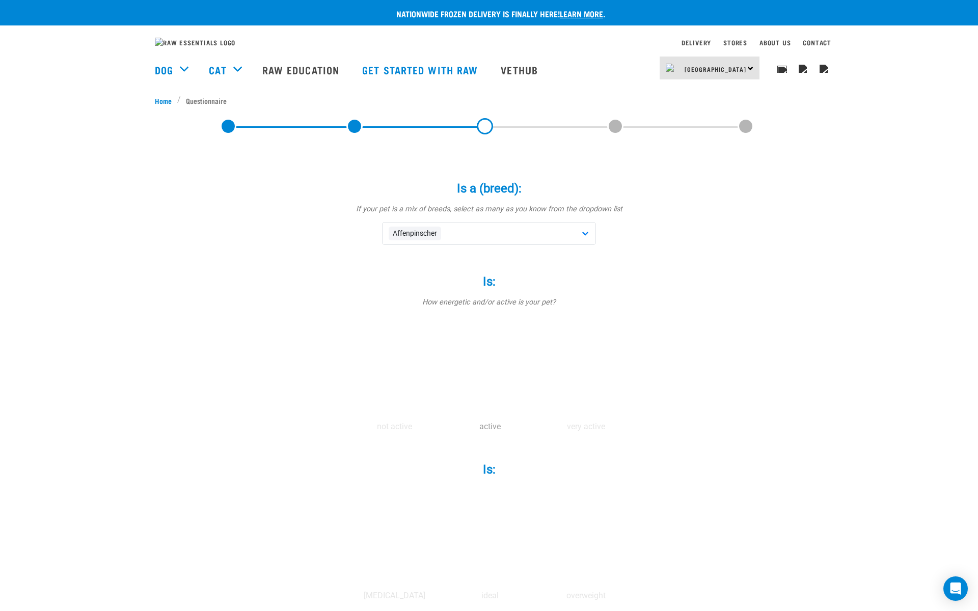
click at [500, 373] on label at bounding box center [490, 371] width 92 height 87
click at [442, 429] on input "radio" at bounding box center [442, 429] width 0 height 0
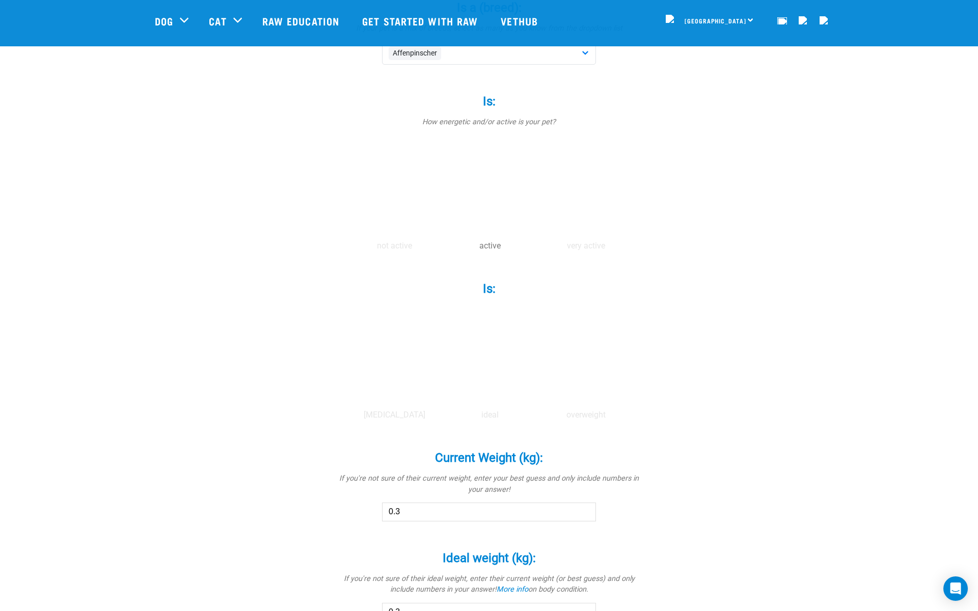
scroll to position [121, 0]
click at [498, 351] on label at bounding box center [490, 355] width 92 height 87
click at [442, 413] on input "radio" at bounding box center [442, 413] width 0 height 0
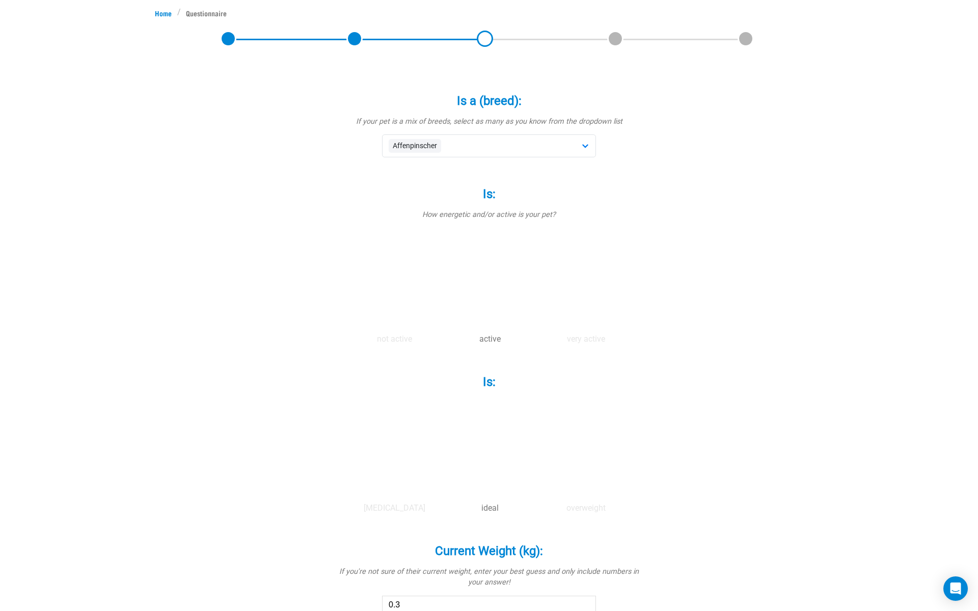
scroll to position [0, 0]
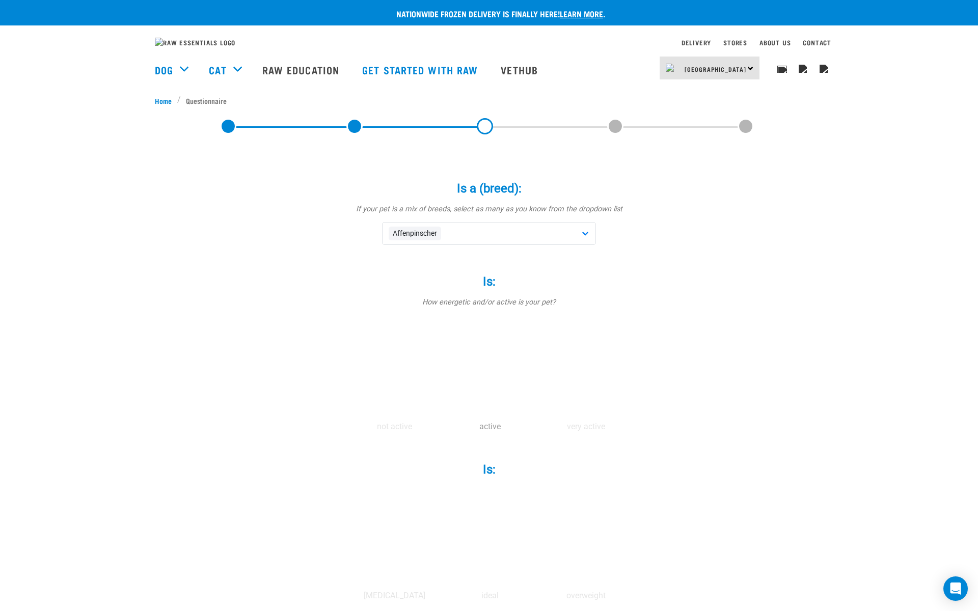
click at [500, 388] on label at bounding box center [490, 371] width 92 height 87
click at [442, 429] on input "radio" at bounding box center [442, 429] width 0 height 0
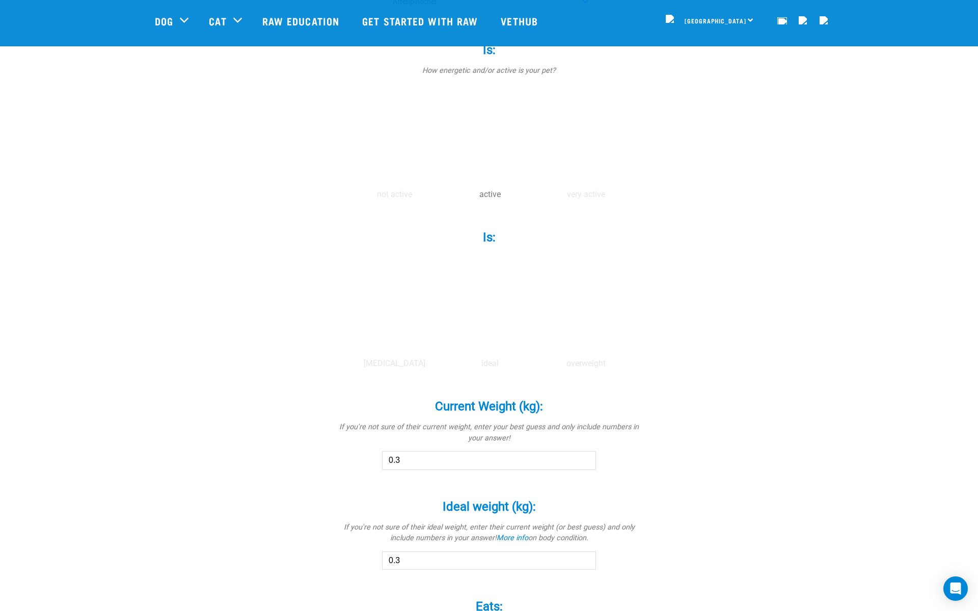
scroll to position [231, 0]
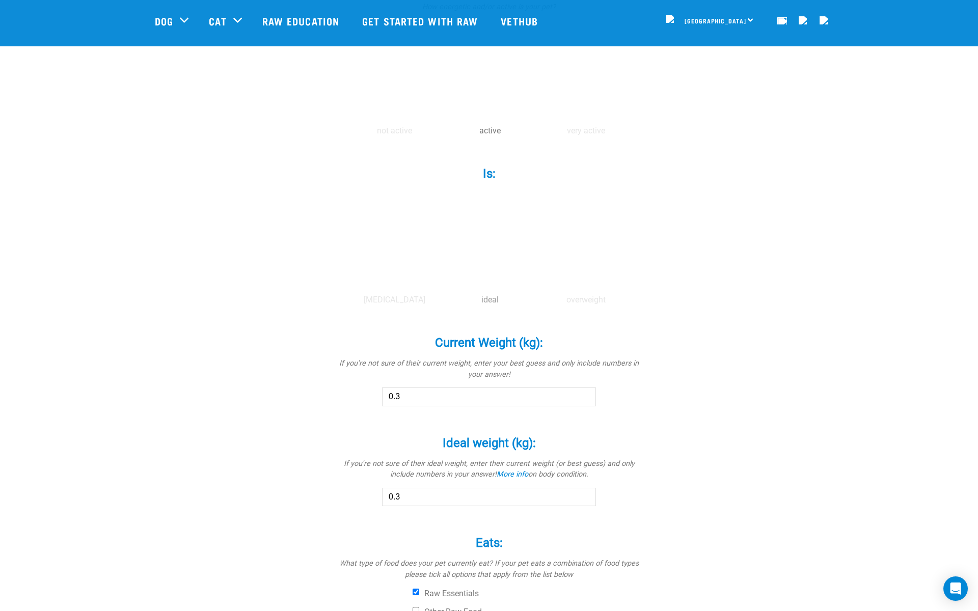
click at [493, 243] on label at bounding box center [490, 244] width 92 height 87
click at [442, 303] on input "radio" at bounding box center [442, 303] width 0 height 0
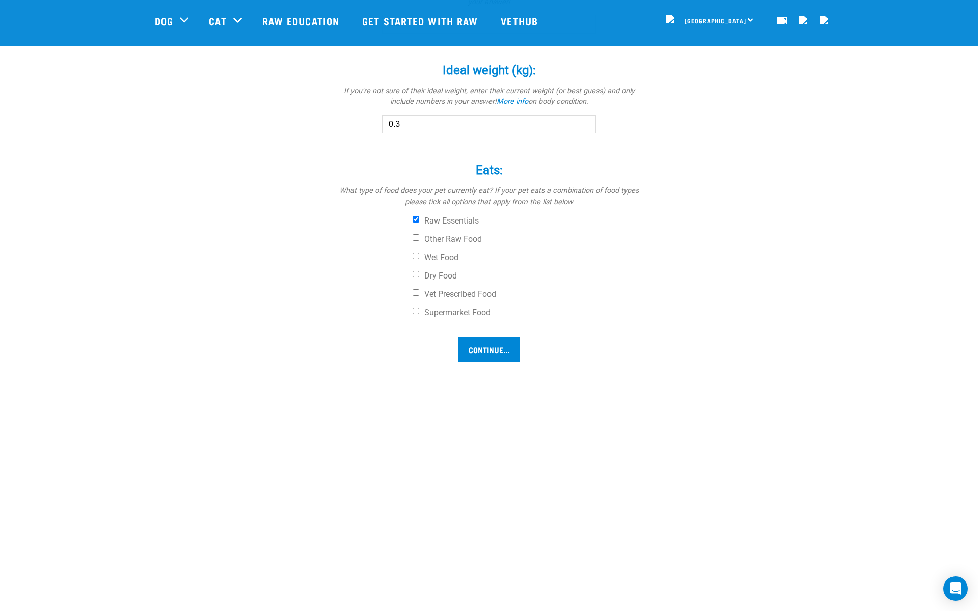
scroll to position [609, 0]
click at [503, 343] on input "Continue..." at bounding box center [488, 344] width 61 height 24
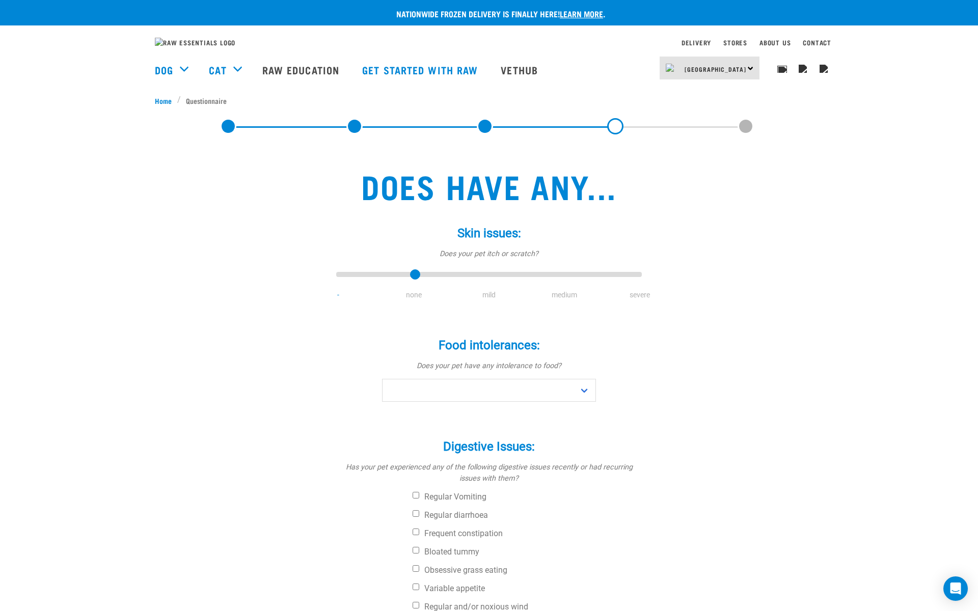
type input "1"
click at [414, 282] on input "range" at bounding box center [489, 274] width 306 height 14
click at [468, 402] on select "No Yes" at bounding box center [489, 390] width 214 height 23
select select "no"
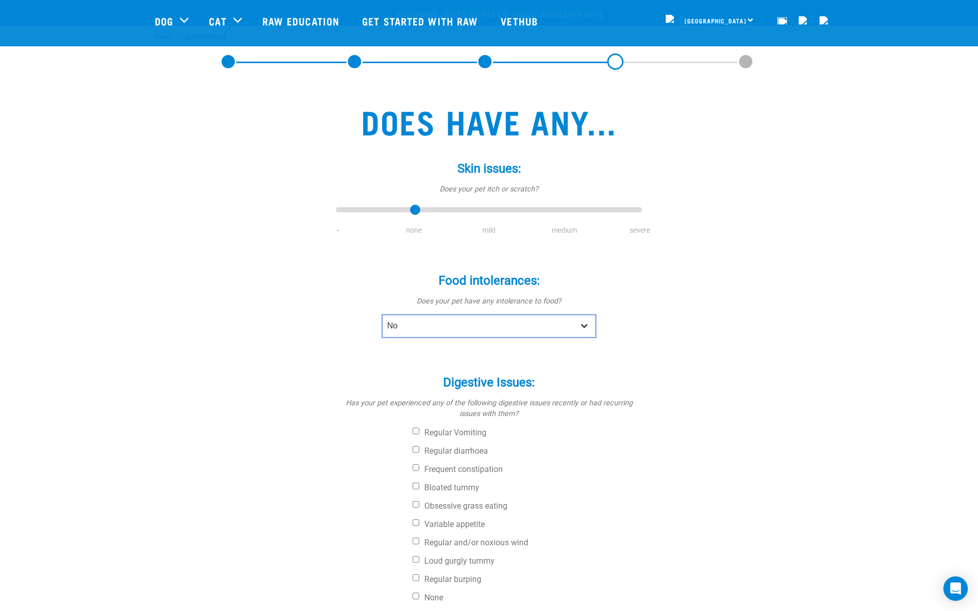
scroll to position [221, 0]
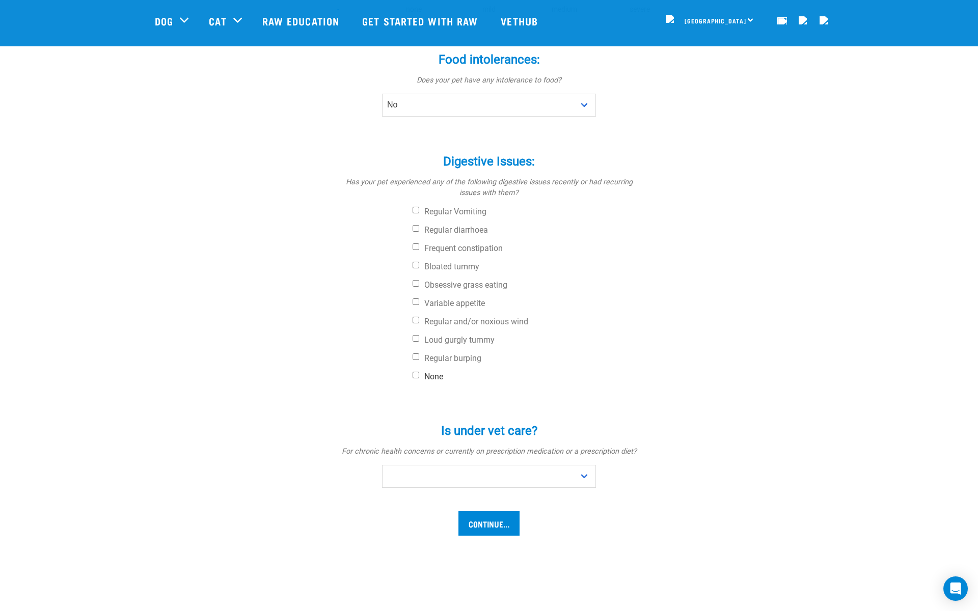
click at [438, 382] on label "None" at bounding box center [527, 377] width 229 height 10
click at [419, 378] on input "None" at bounding box center [416, 375] width 7 height 7
checkbox input "true"
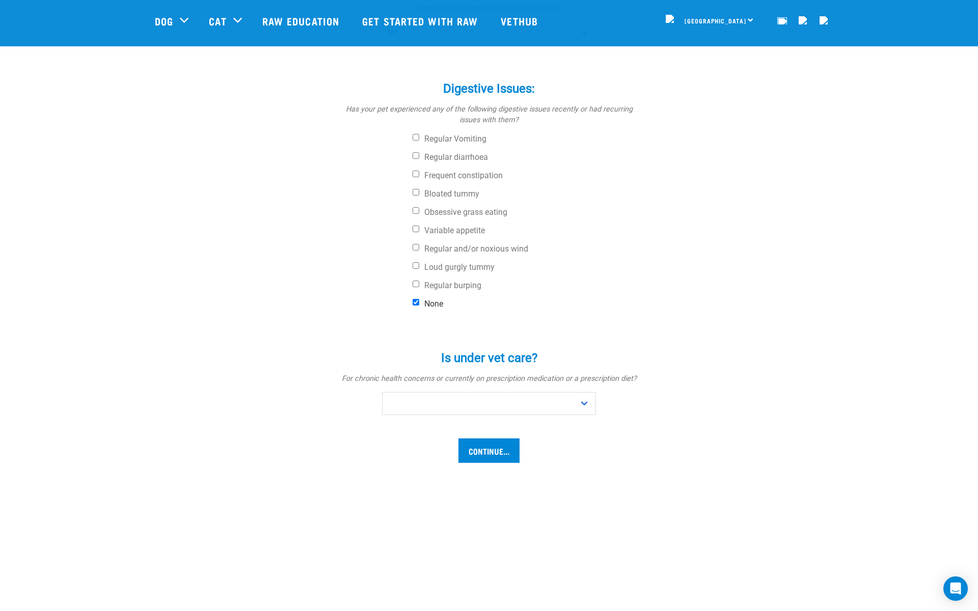
scroll to position [298, 0]
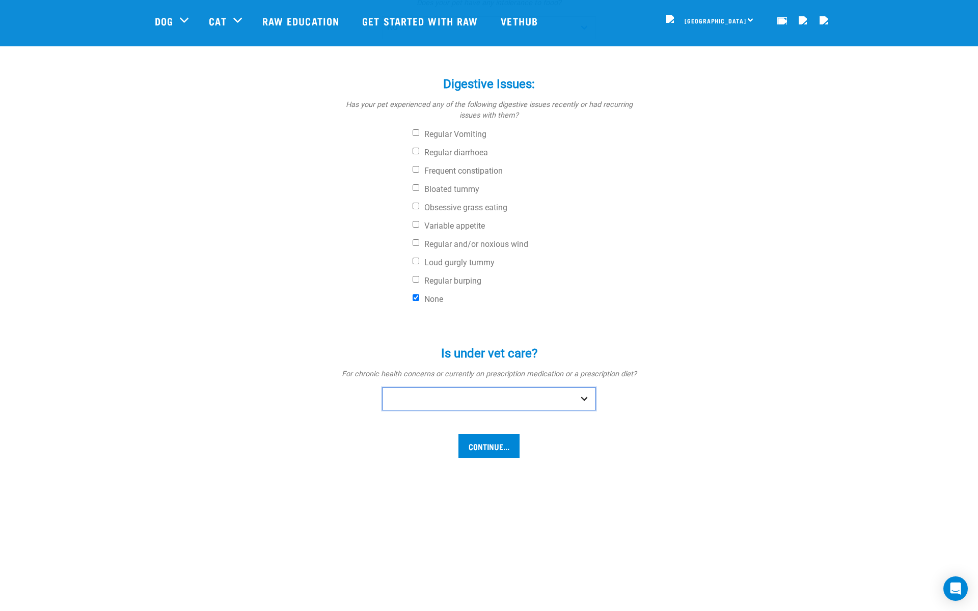
click at [463, 410] on select "No Yes" at bounding box center [489, 399] width 214 height 23
select select "no"
click at [478, 458] on input "Continue..." at bounding box center [488, 446] width 61 height 24
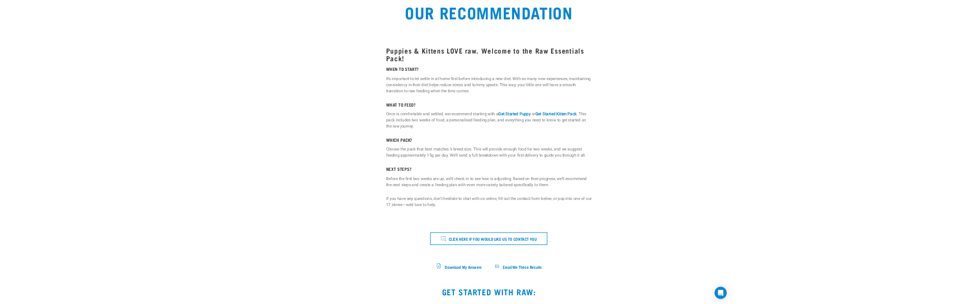
scroll to position [165, 0]
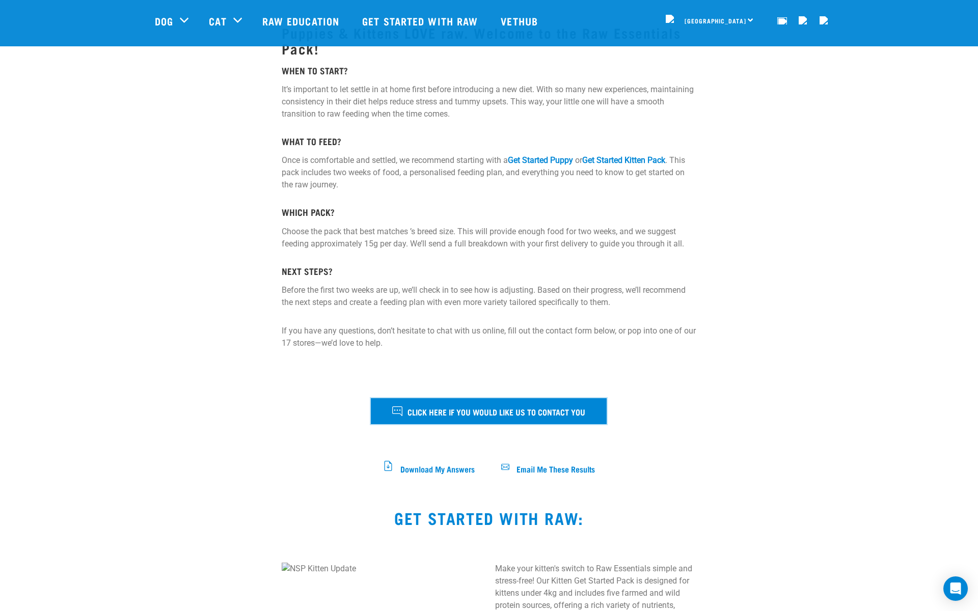
click at [494, 414] on span "Click here if you would like us to contact you" at bounding box center [496, 411] width 178 height 13
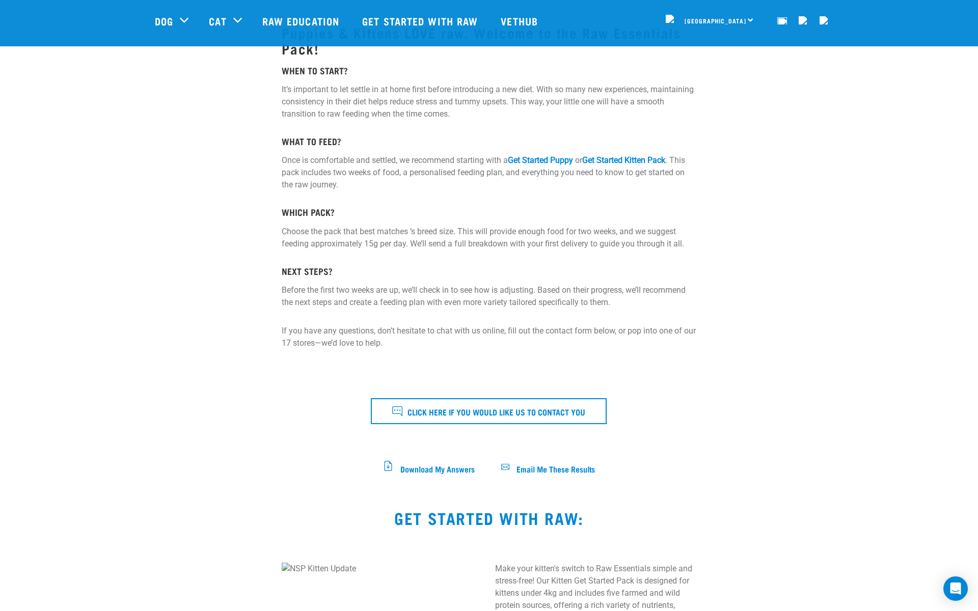
click at [524, 459] on div "Puppies & Kittens LOVE raw. Welcome to the Raw Essentials Pack! WHEN TO START? …" at bounding box center [489, 235] width 426 height 518
click at [524, 472] on div "Puppies & Kittens LOVE raw. Welcome to the Raw Essentials Pack! WHEN TO START? …" at bounding box center [489, 235] width 426 height 518
click at [509, 466] on icon at bounding box center [505, 467] width 8 height 6
click at [460, 467] on span "Download My Answers" at bounding box center [437, 468] width 74 height 6
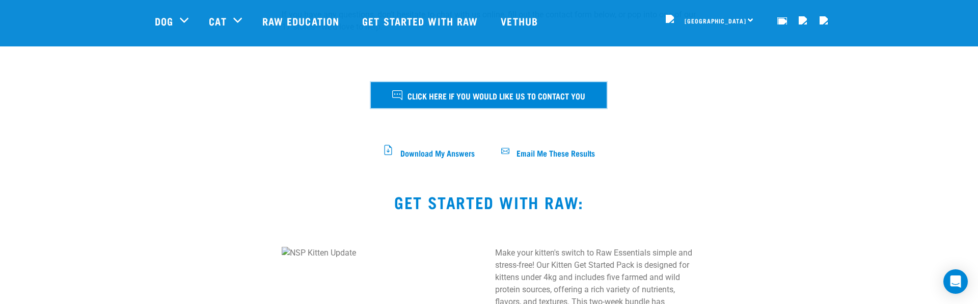
scroll to position [481, 0]
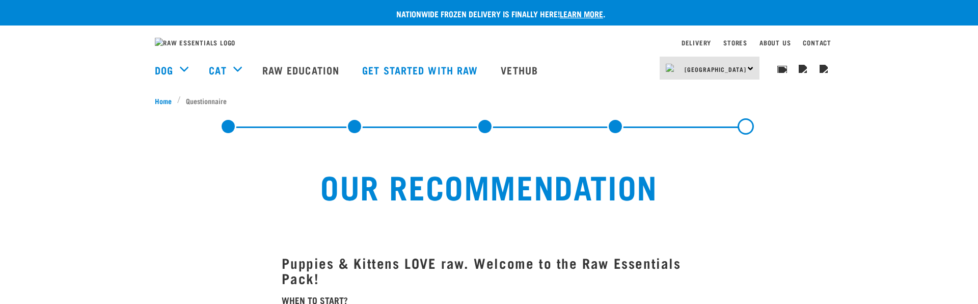
scroll to position [555, 0]
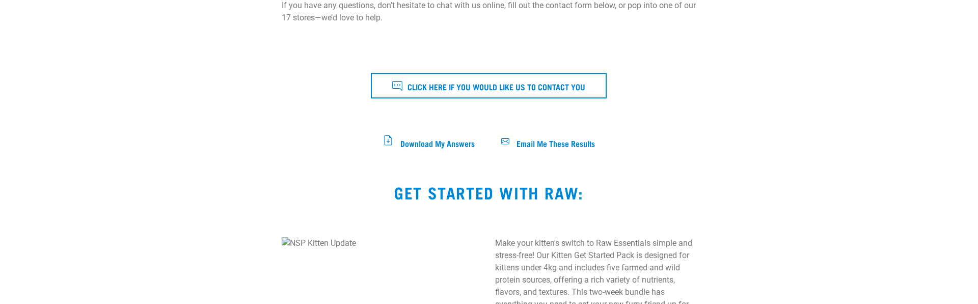
scroll to position [555, 0]
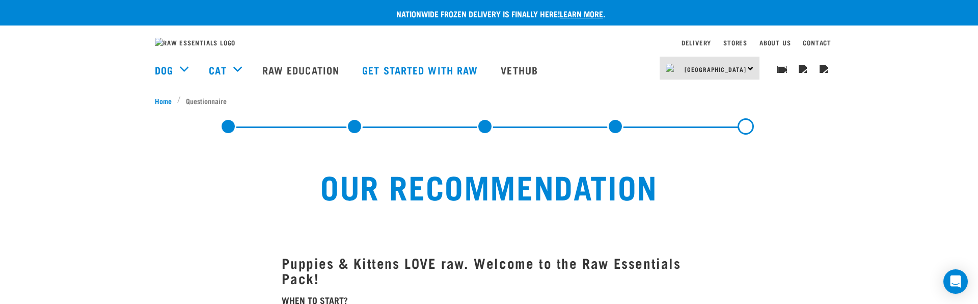
scroll to position [555, 0]
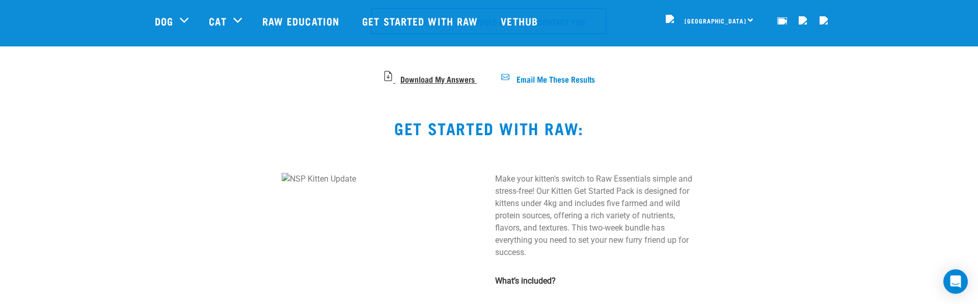
click at [442, 80] on span "Download My Answers" at bounding box center [437, 78] width 74 height 6
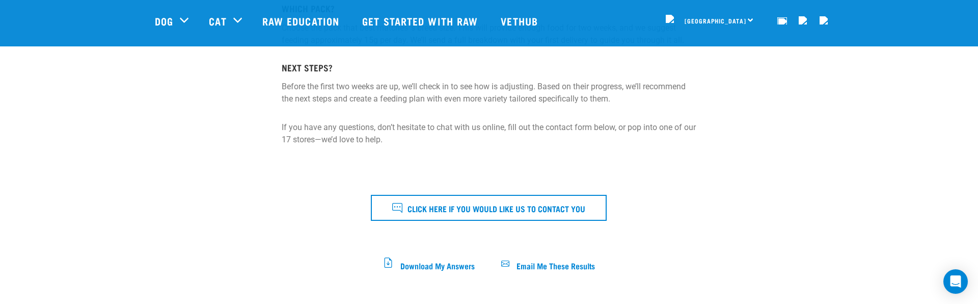
scroll to position [367, 0]
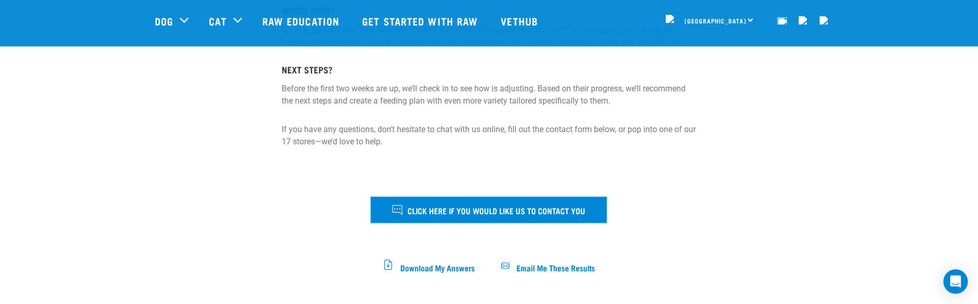
click at [408, 205] on span "Click here if you would like us to contact you" at bounding box center [496, 209] width 178 height 13
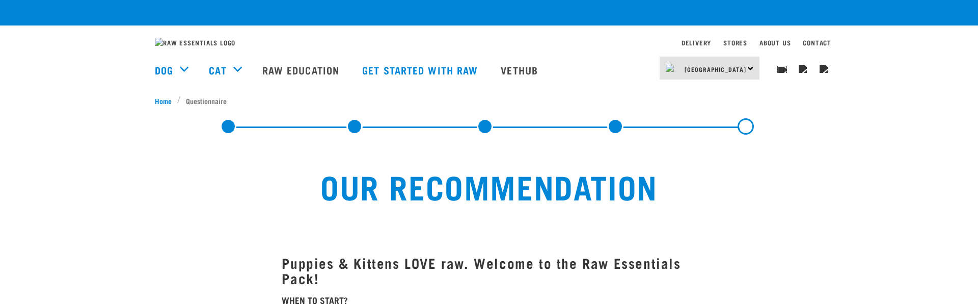
scroll to position [441, 0]
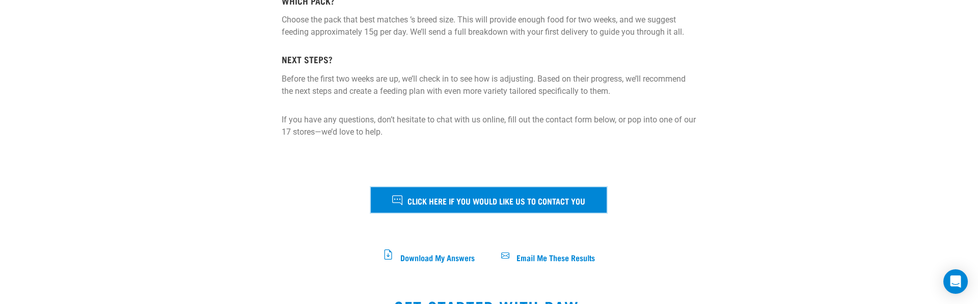
click at [427, 207] on span "Click here if you would like us to contact you" at bounding box center [496, 200] width 178 height 13
click at [456, 204] on span "Click here if you would like us to contact you" at bounding box center [496, 200] width 178 height 13
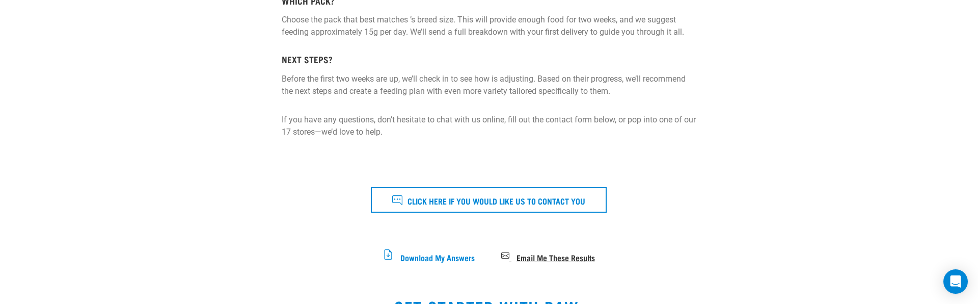
click at [555, 259] on span "Email Me These Results" at bounding box center [555, 257] width 78 height 6
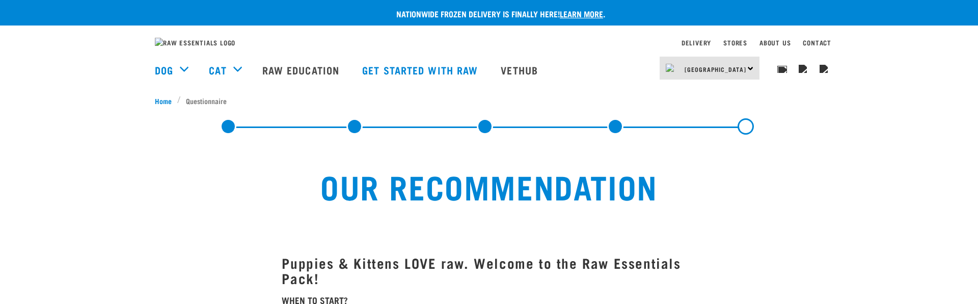
scroll to position [441, 0]
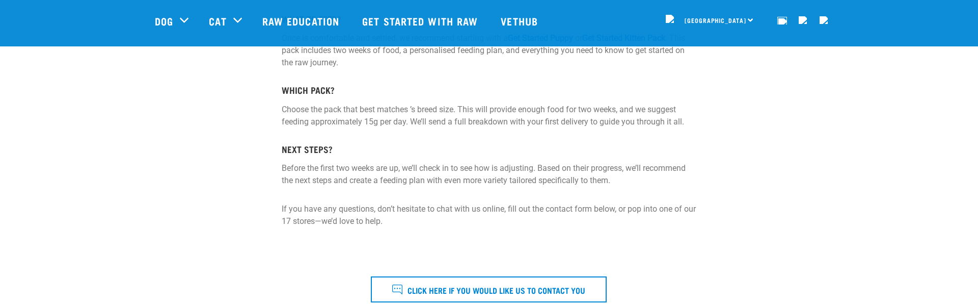
scroll to position [312, 0]
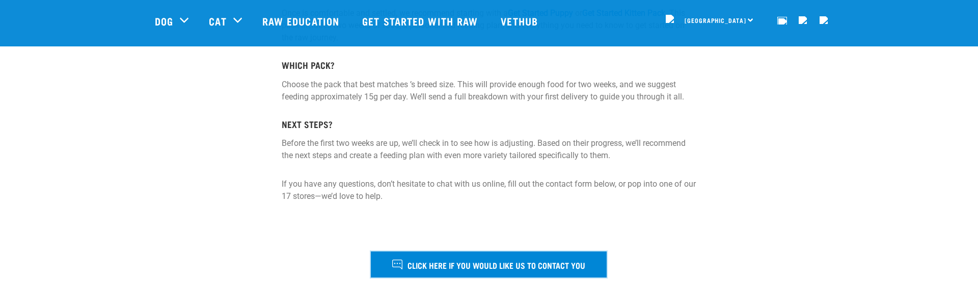
click at [453, 266] on span "Click here if you would like us to contact you" at bounding box center [496, 264] width 178 height 13
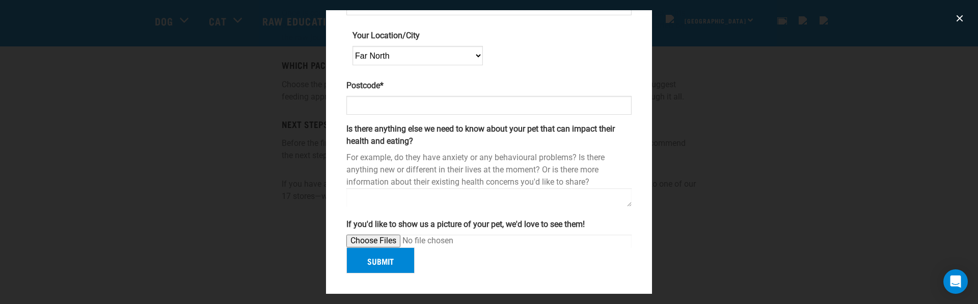
scroll to position [0, 0]
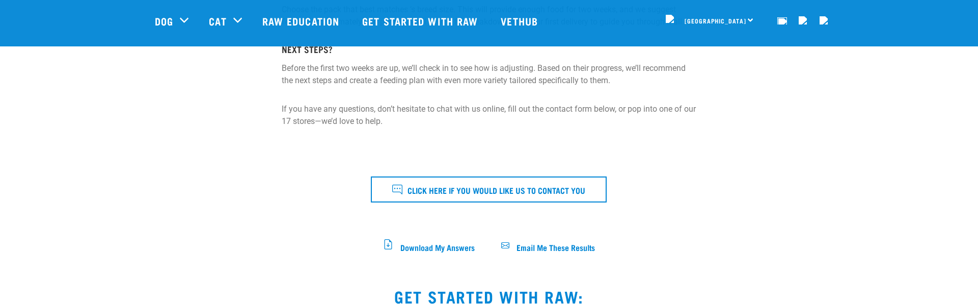
scroll to position [387, 0]
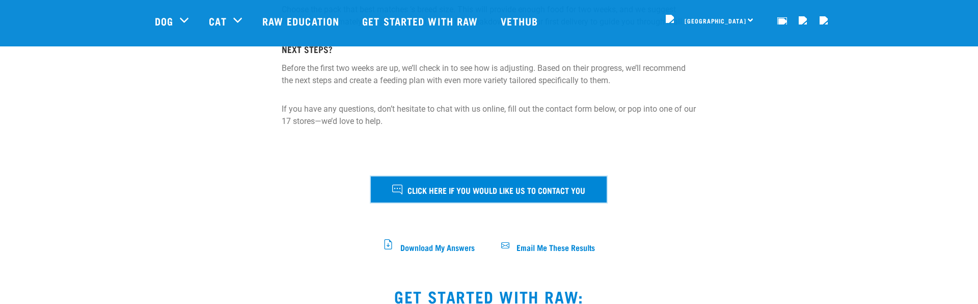
click at [585, 183] on span "Click here if you would like us to contact you" at bounding box center [496, 189] width 178 height 13
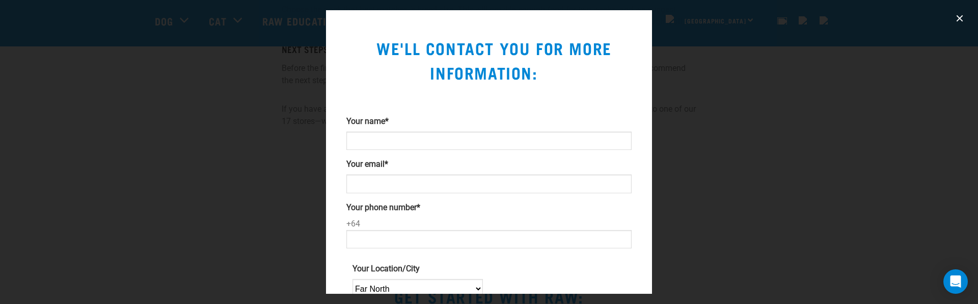
scroll to position [312, 0]
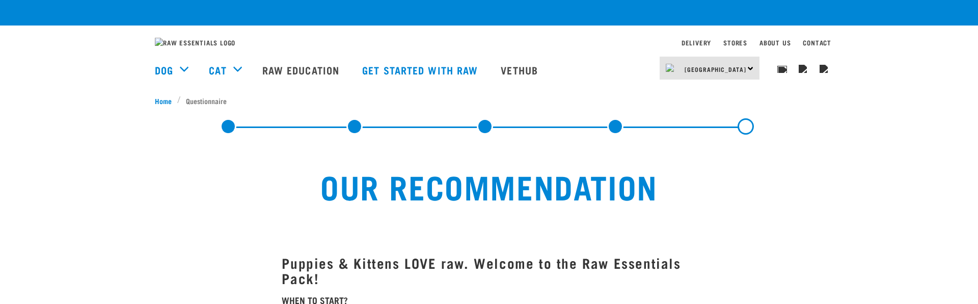
scroll to position [387, 0]
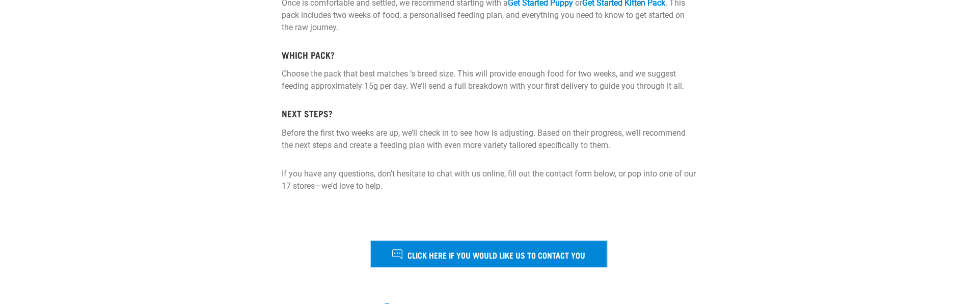
click at [414, 261] on span "Click here if you would like us to contact you" at bounding box center [496, 254] width 178 height 13
click at [476, 261] on span "Click here if you would like us to contact you" at bounding box center [496, 254] width 178 height 13
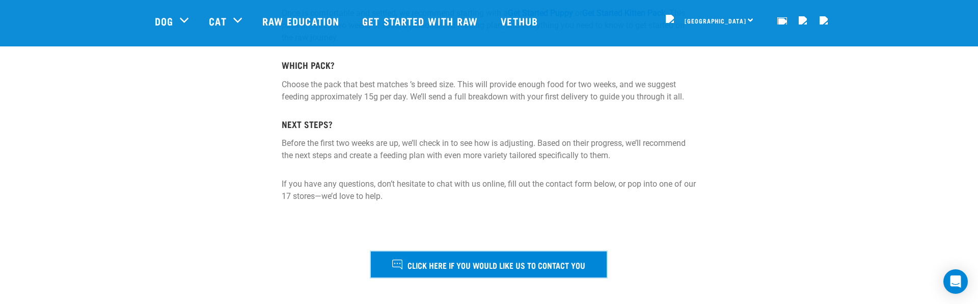
click at [427, 264] on span "Click here if you would like us to contact you" at bounding box center [496, 264] width 178 height 13
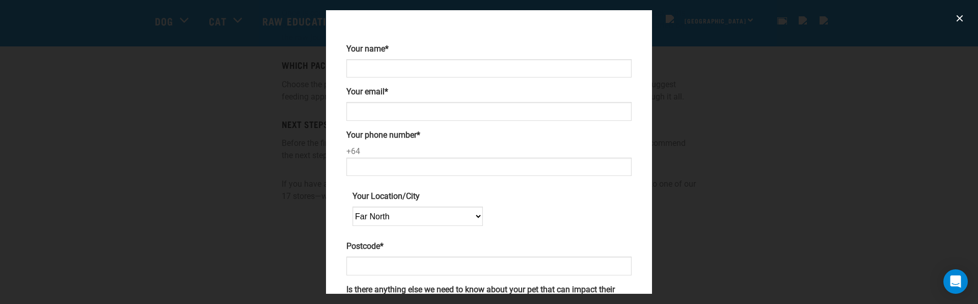
scroll to position [0, 0]
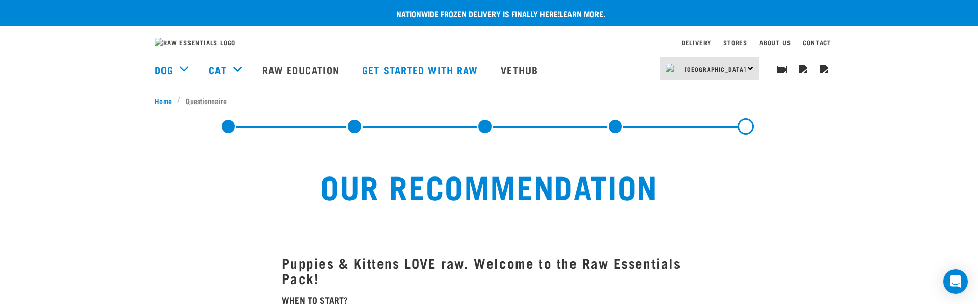
scroll to position [323, 0]
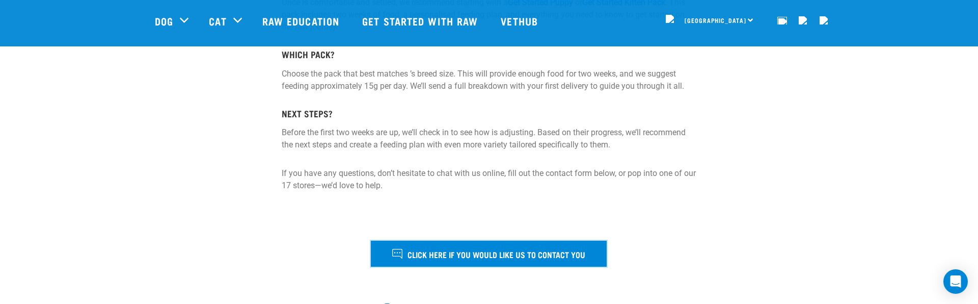
click at [447, 253] on span "Click here if you would like us to contact you" at bounding box center [496, 253] width 178 height 13
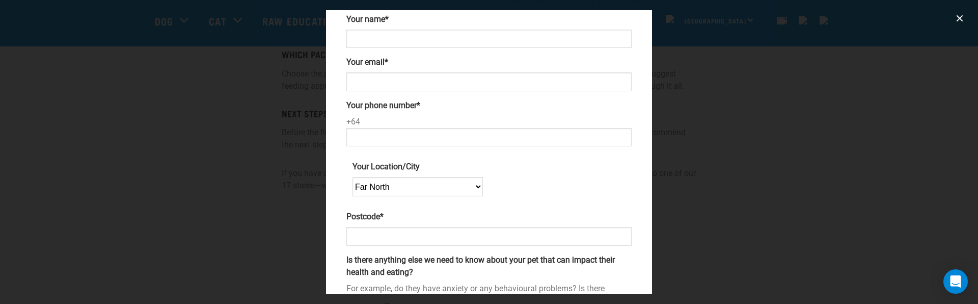
scroll to position [0, 0]
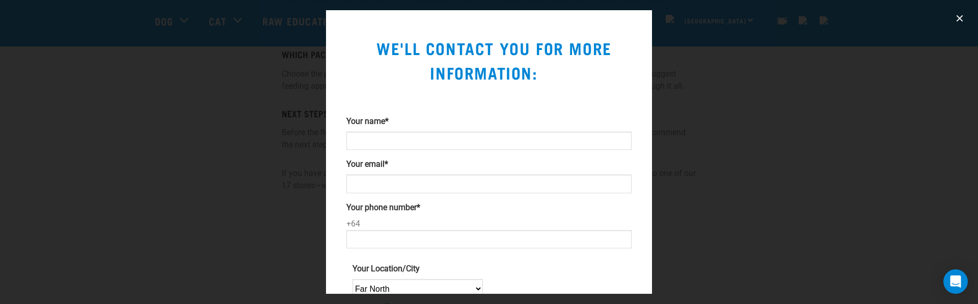
click at [503, 145] on input "Your name *" at bounding box center [488, 140] width 285 height 18
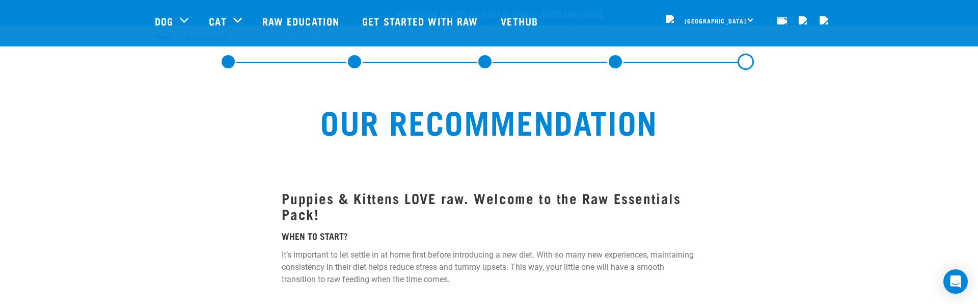
scroll to position [323, 0]
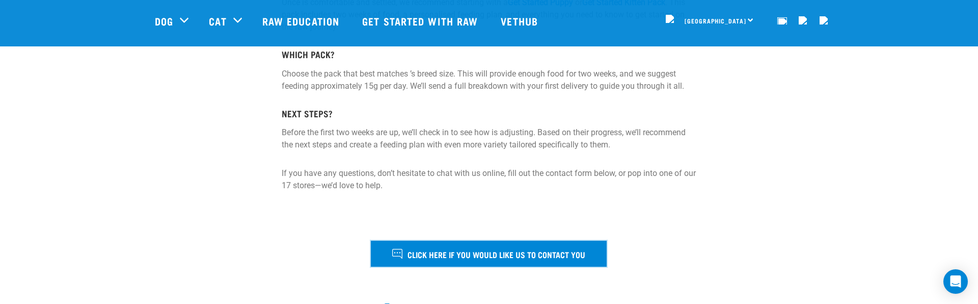
click at [562, 260] on button "Click here if you would like us to contact you" at bounding box center [489, 252] width 236 height 25
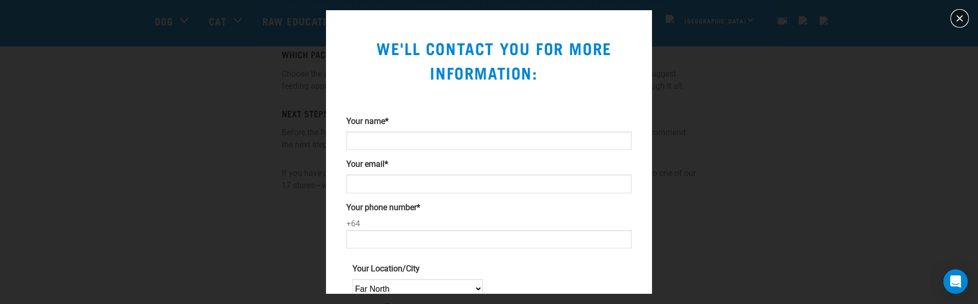
click at [954, 20] on button "close" at bounding box center [959, 18] width 16 height 16
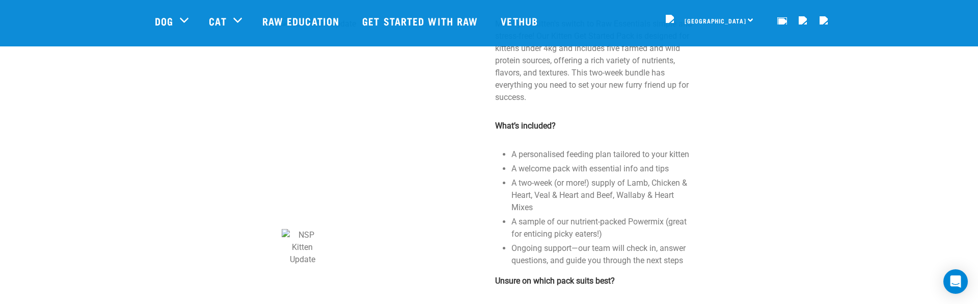
scroll to position [711, 0]
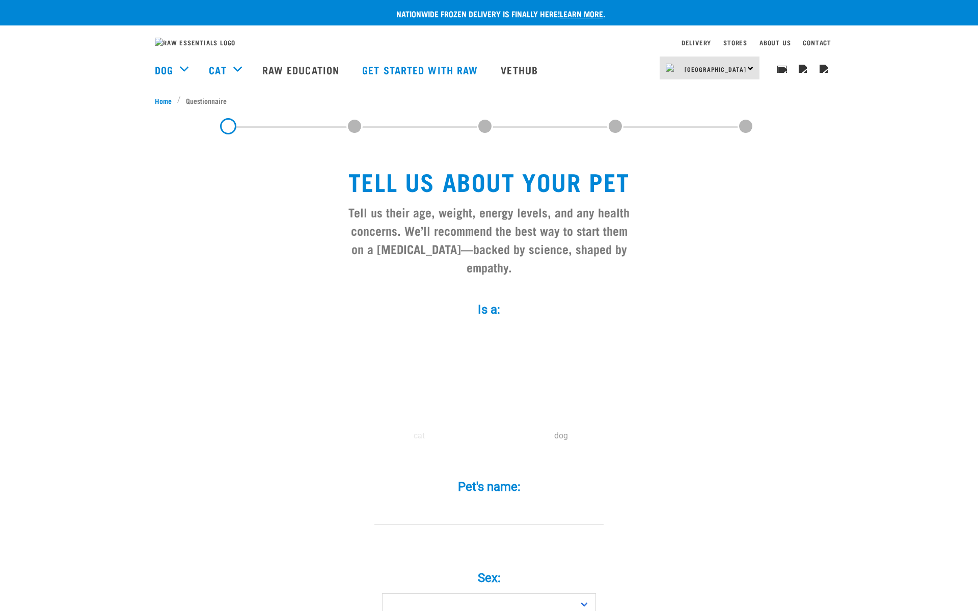
click at [554, 394] on label at bounding box center [561, 380] width 138 height 87
click at [490, 438] on input "radio" at bounding box center [490, 438] width 0 height 0
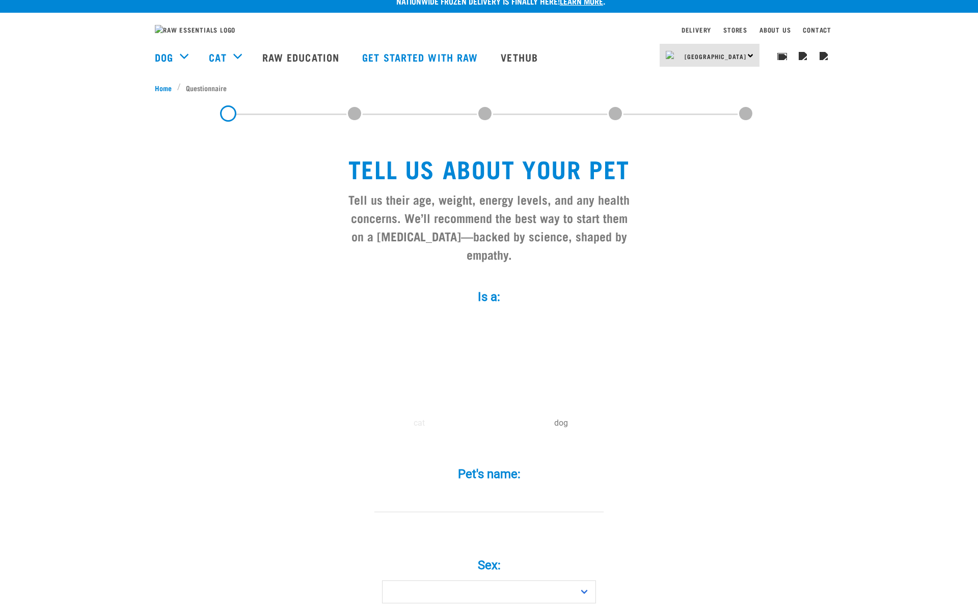
click at [505, 493] on div "Pet's name: *" at bounding box center [489, 483] width 306 height 60
click at [487, 509] on input "Pet's name: *" at bounding box center [488, 500] width 229 height 23
click at [482, 512] on input "Pet's name: *" at bounding box center [488, 500] width 229 height 23
type input "doggy"
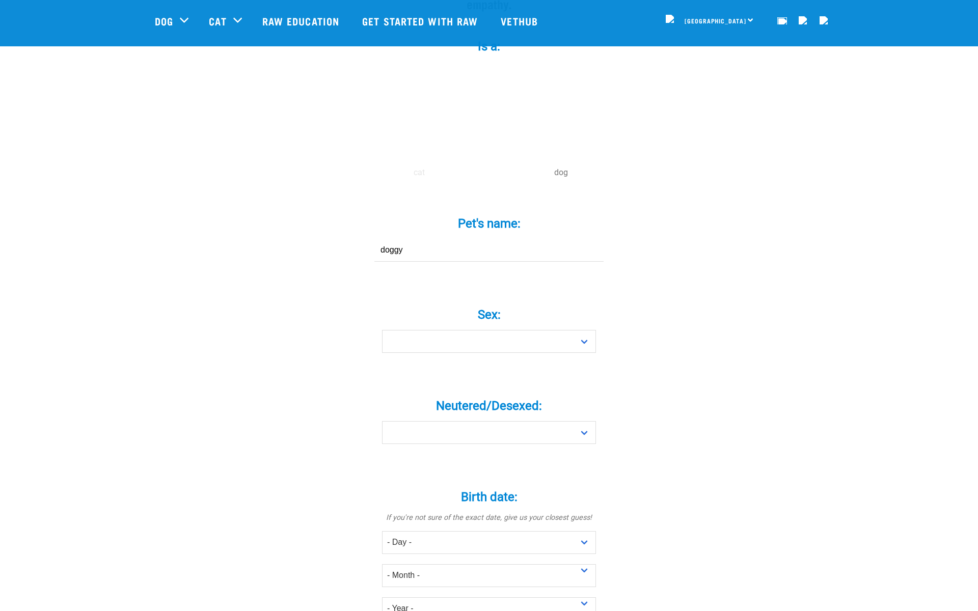
scroll to position [201, 0]
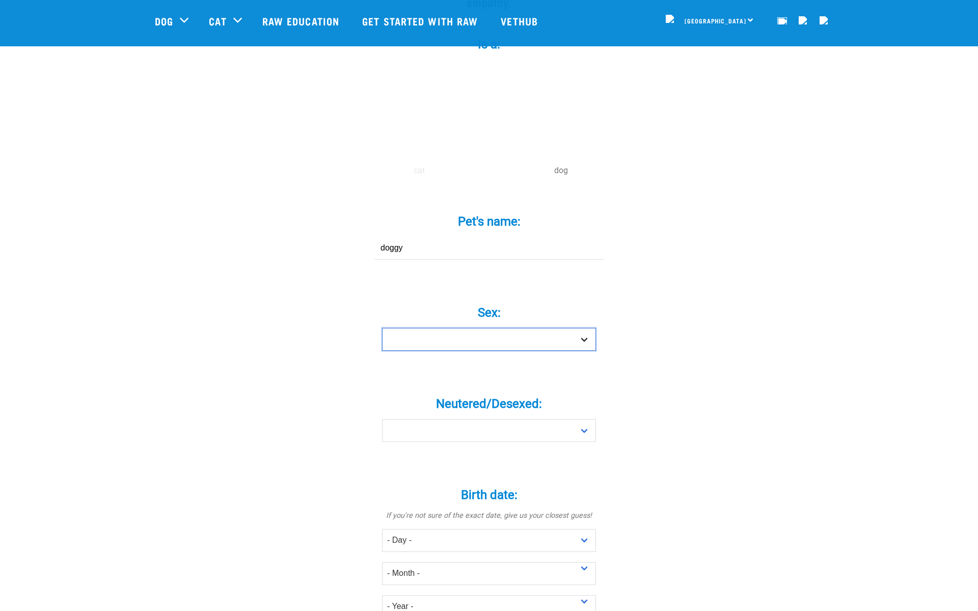
click at [476, 339] on select "Boy Girl" at bounding box center [489, 339] width 214 height 23
select select "boy"
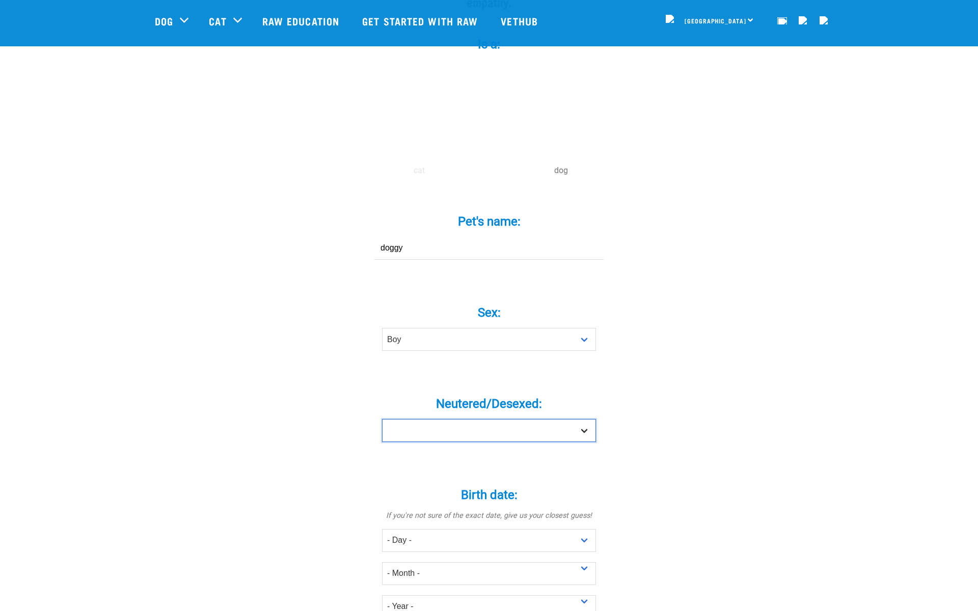
click at [474, 432] on select "Yes No" at bounding box center [489, 430] width 214 height 23
select select "yes"
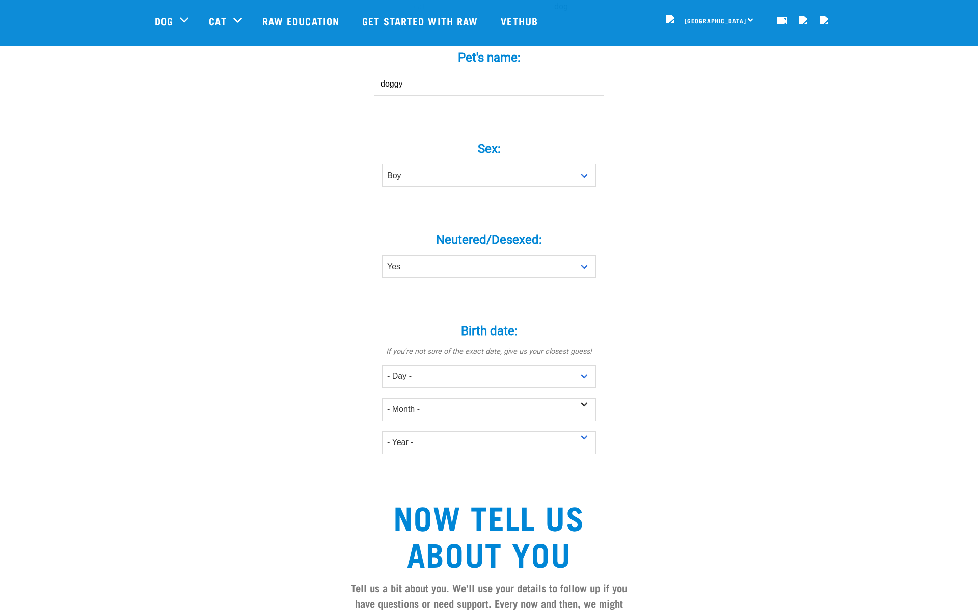
click at [458, 400] on div "- Month - January February March April May June July August September October N…" at bounding box center [489, 404] width 214 height 33
click at [431, 388] on select "- Day - 1 2 3 4 5 6 7 8 9 10 11 12 13 14 15 16 17 18 19 20 21 22 23 24 25 26 27" at bounding box center [489, 376] width 214 height 23
select select "2"
click at [423, 421] on select "- Month - January February March April May June July August September October N…" at bounding box center [489, 409] width 214 height 23
select select "February"
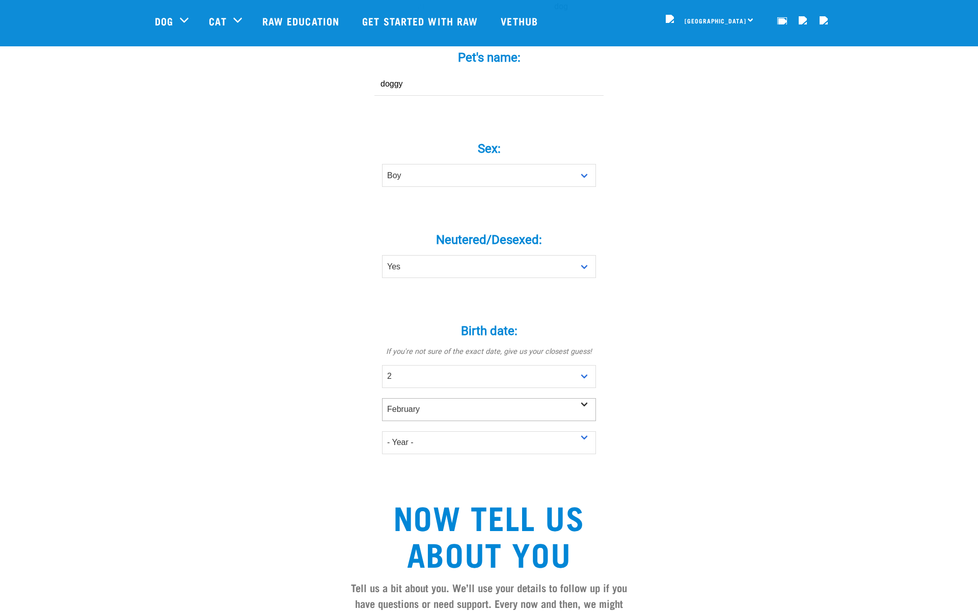
click at [426, 449] on select "- Year - 2025 2024 2023 2022 2021 2020 2019 2018 2017 2016 2015 2014 2013 2012" at bounding box center [489, 442] width 214 height 23
select select "2024"
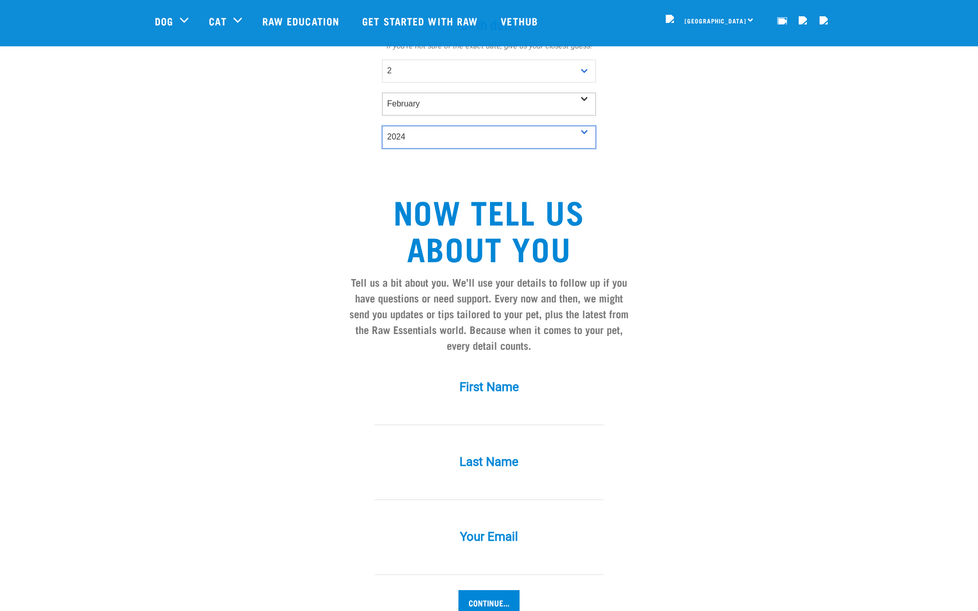
scroll to position [671, 0]
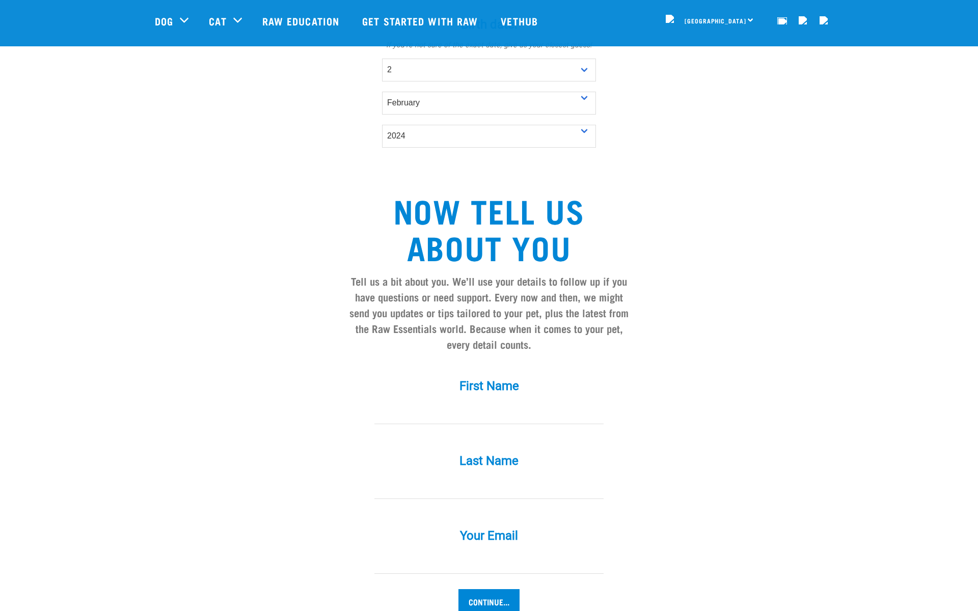
click at [436, 434] on div "First Name *" at bounding box center [489, 402] width 306 height 75
click at [430, 424] on input "First Name *" at bounding box center [488, 412] width 229 height 23
type input "Jorge"
type input "Solis"
click at [434, 589] on div "Your Email *" at bounding box center [489, 551] width 306 height 75
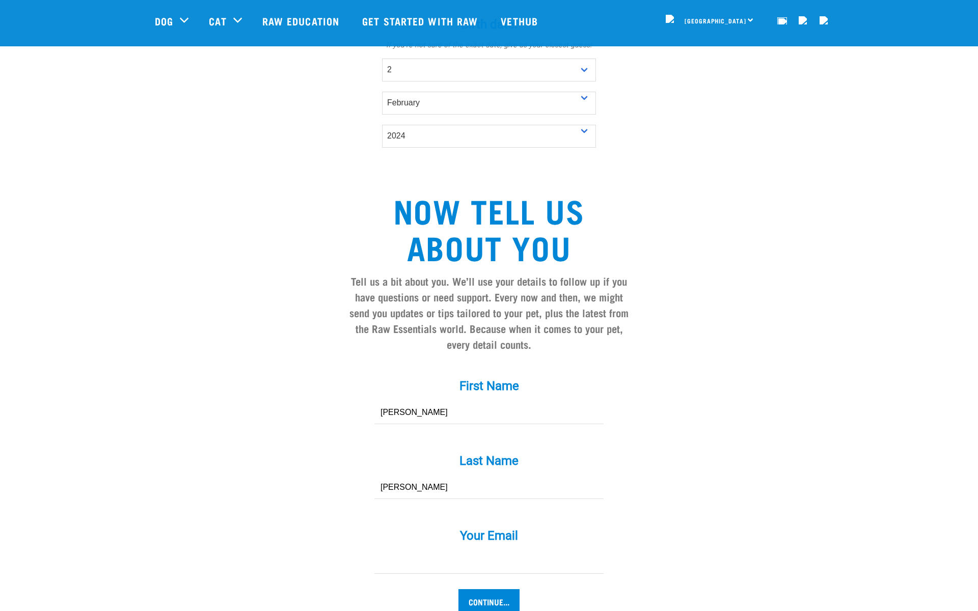
click at [428, 585] on div "Your Email *" at bounding box center [489, 551] width 306 height 75
click at [408, 574] on input "Your Email *" at bounding box center [488, 562] width 229 height 23
click at [388, 570] on input "jsolistr@gmail.com" at bounding box center [488, 562] width 229 height 23
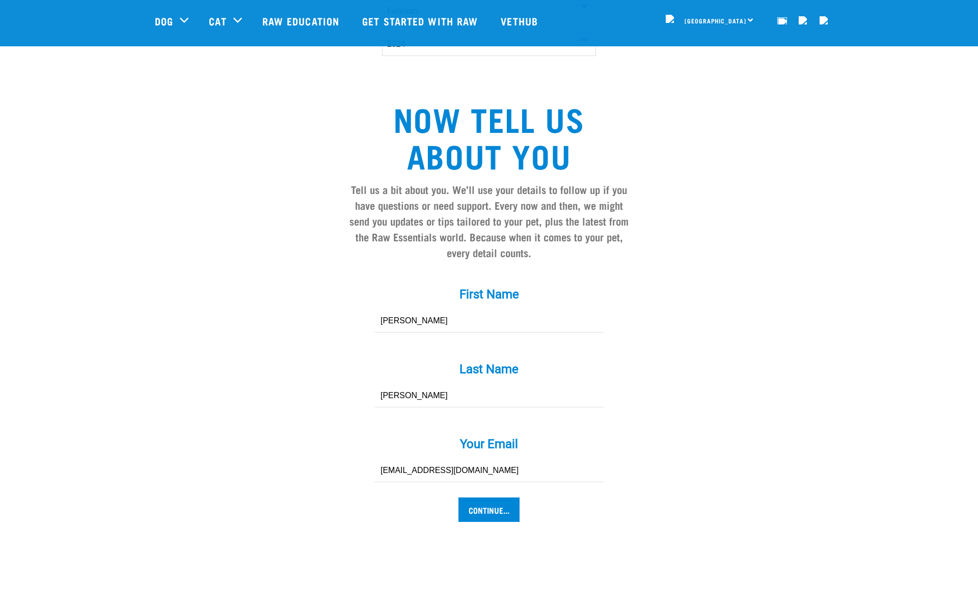
scroll to position [768, 0]
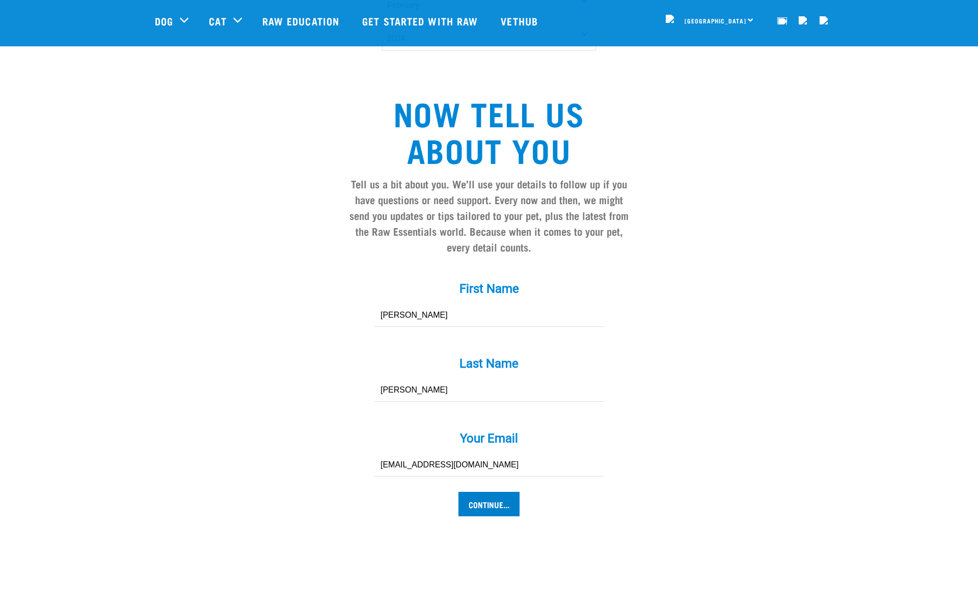
type input "[EMAIL_ADDRESS][DOMAIN_NAME]"
click at [469, 513] on input "Continue..." at bounding box center [488, 504] width 61 height 24
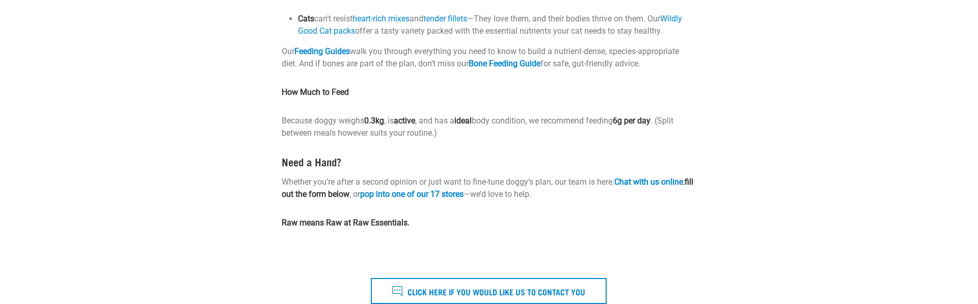
type input "[PERSON_NAME]"
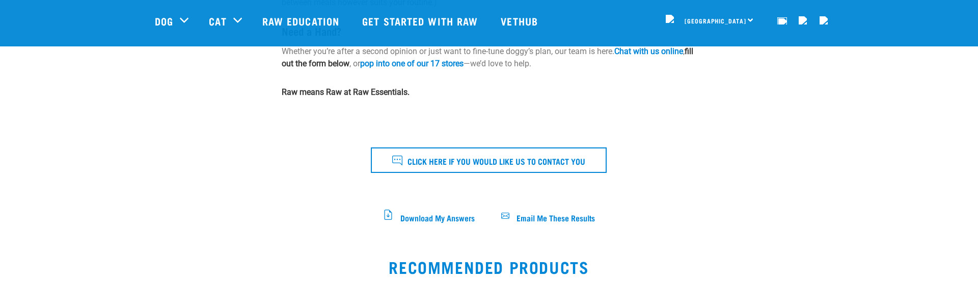
scroll to position [507, 0]
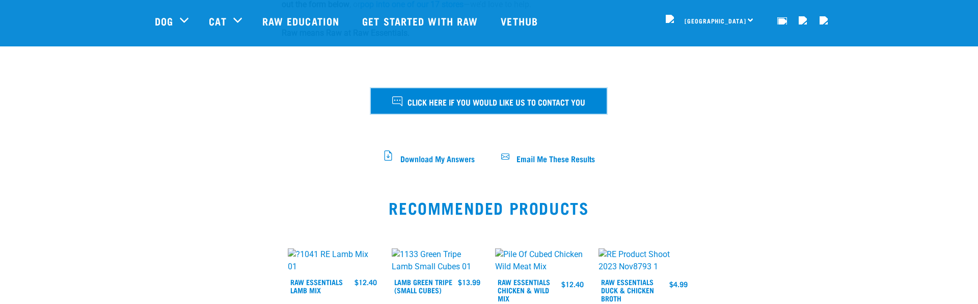
click at [469, 105] on span "Click here if you would like us to contact you" at bounding box center [496, 101] width 178 height 13
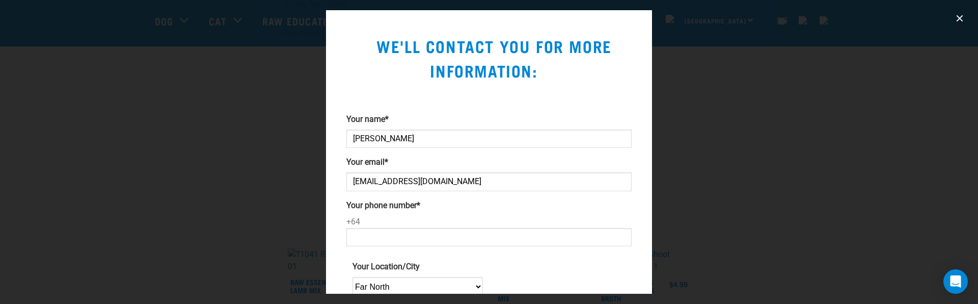
scroll to position [0, 0]
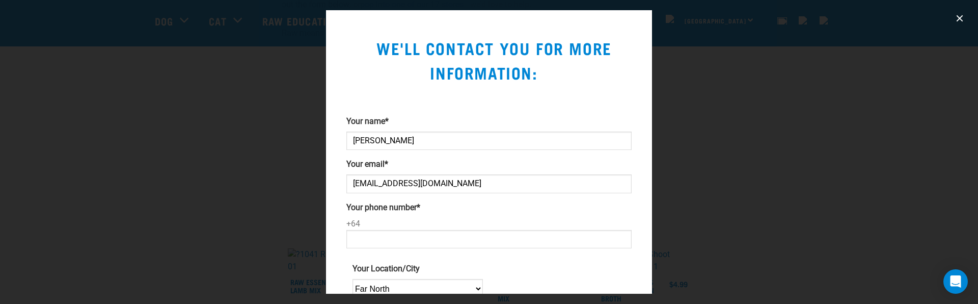
click at [379, 193] on input "[EMAIL_ADDRESS][DOMAIN_NAME]" at bounding box center [488, 183] width 285 height 18
type input "[EMAIL_ADDRESS][DOMAIN_NAME]"
click at [396, 240] on input "Your phone number *" at bounding box center [488, 239] width 285 height 18
type input "324234"
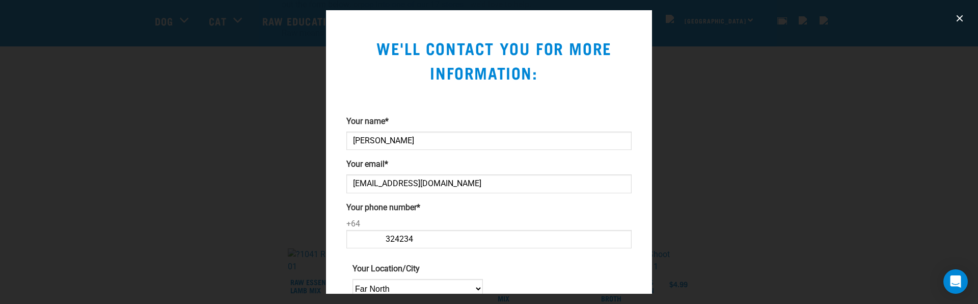
click at [407, 244] on input "324234" at bounding box center [488, 239] width 285 height 18
click at [415, 246] on input "Your phone number *" at bounding box center [488, 239] width 285 height 18
type input "02737183477"
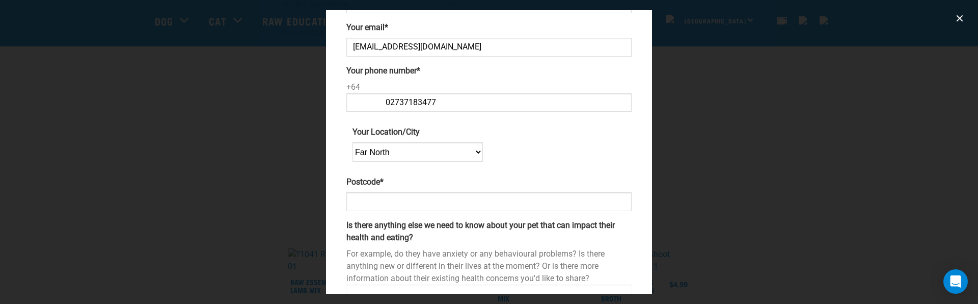
scroll to position [139, 0]
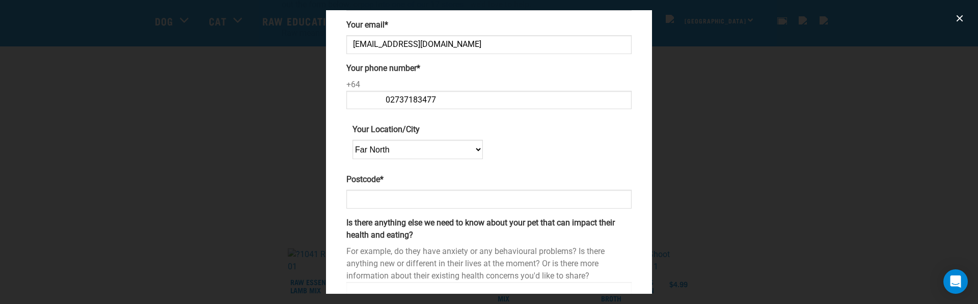
click at [382, 159] on select "Far North Auckland Waikato Bay of Plenty Coromandel Taranaki Hawkes Bay/Gisborn…" at bounding box center [417, 149] width 130 height 19
select select "[GEOGRAPHIC_DATA]"
click at [391, 208] on div "Postcode *" at bounding box center [488, 190] width 285 height 35
click at [386, 208] on input "Postcode *" at bounding box center [488, 198] width 285 height 18
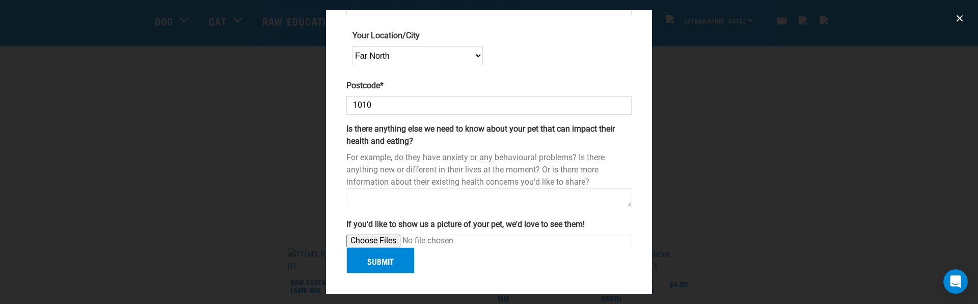
scroll to position [282, 0]
type input "1010"
click at [371, 188] on textarea "Is there anything else we need to know about your pet that can impact their hea…" at bounding box center [488, 197] width 285 height 19
click at [412, 268] on button "Submit" at bounding box center [380, 260] width 68 height 26
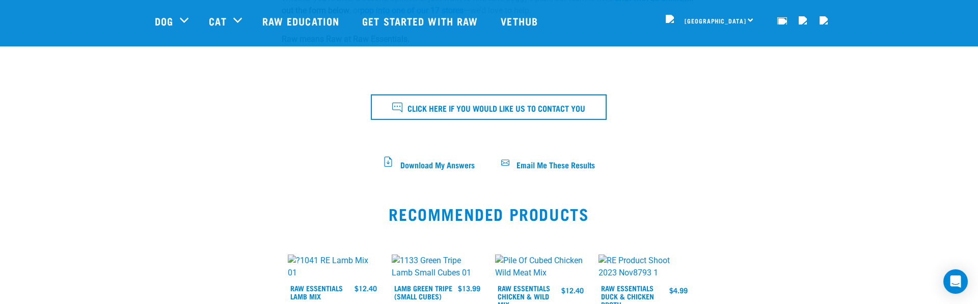
scroll to position [493, 0]
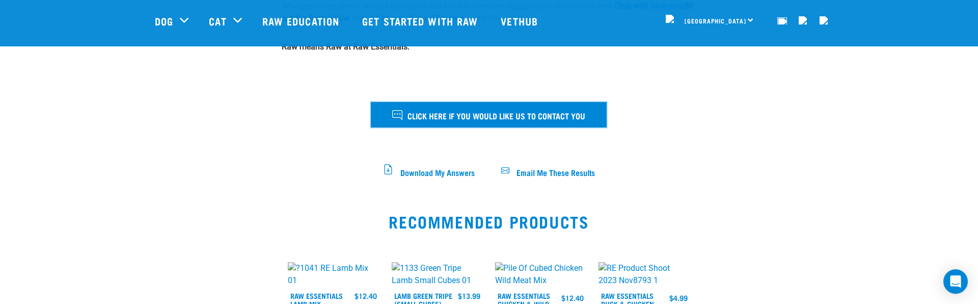
click at [389, 117] on button "Click here if you would like us to contact you" at bounding box center [489, 114] width 236 height 25
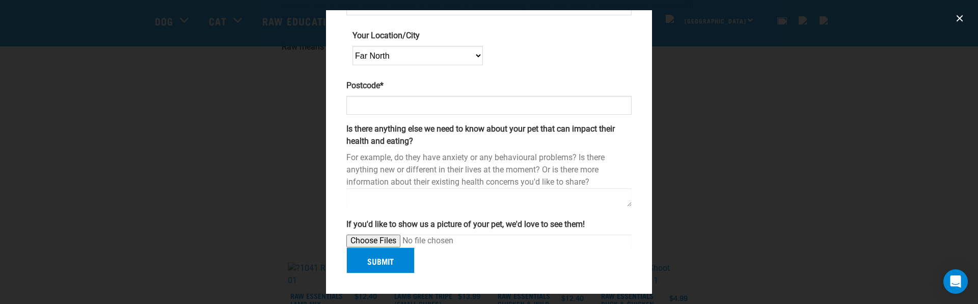
scroll to position [313, 0]
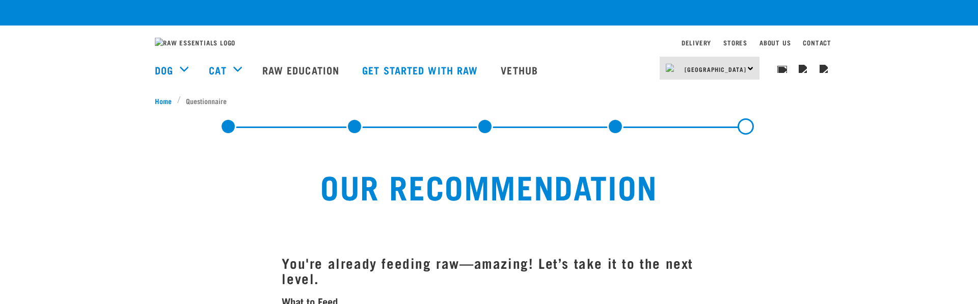
scroll to position [568, 0]
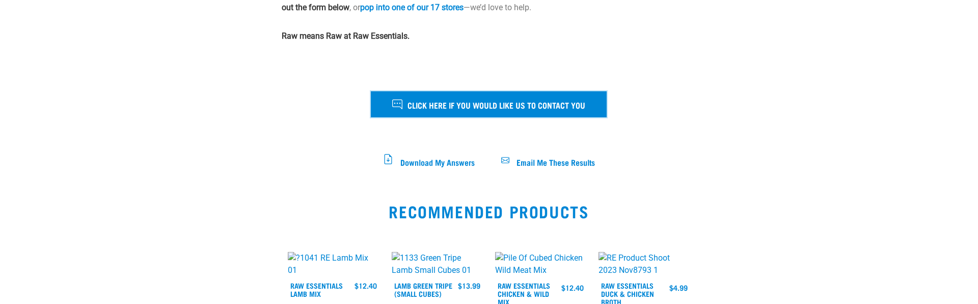
click at [467, 106] on button "Click here if you would like us to contact you" at bounding box center [489, 103] width 236 height 25
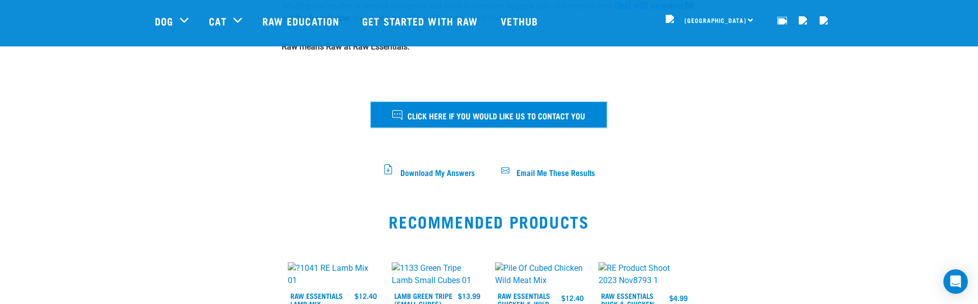
click at [434, 122] on button "Click here if you would like us to contact you" at bounding box center [489, 114] width 236 height 25
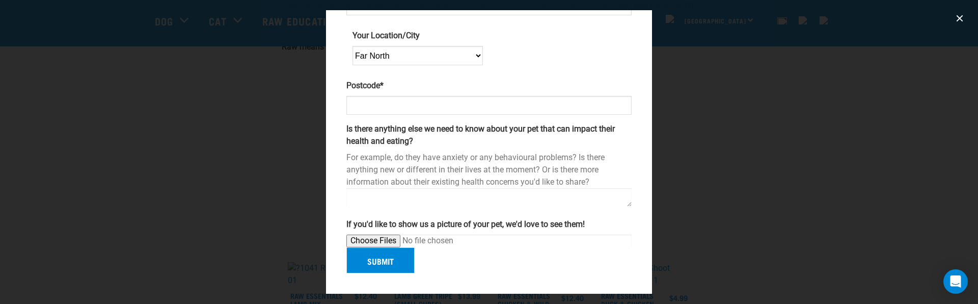
scroll to position [299, 0]
click at [355, 255] on button "Submit" at bounding box center [380, 260] width 68 height 26
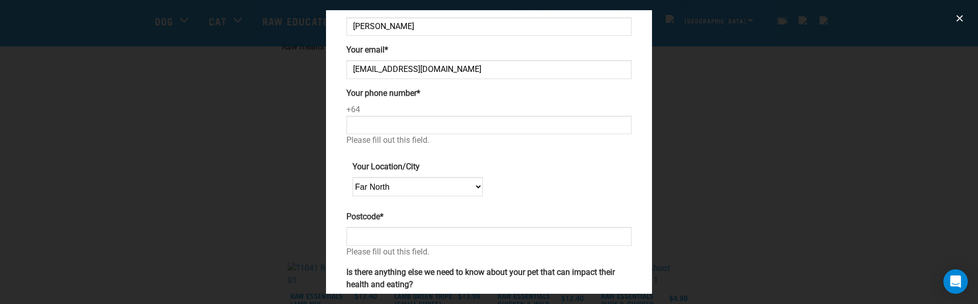
click at [398, 134] on input "Your phone number *" at bounding box center [488, 125] width 285 height 18
type input "02737183477"
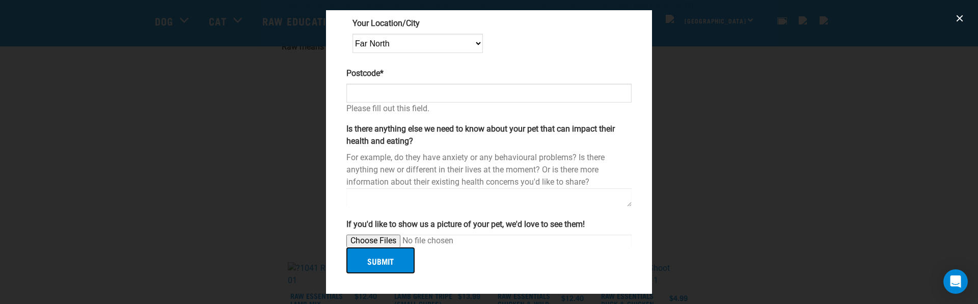
click at [398, 262] on button "Submit" at bounding box center [380, 260] width 68 height 26
click at [367, 87] on input "Postcode *" at bounding box center [488, 93] width 285 height 18
type input "0110"
click at [396, 254] on button "Submit" at bounding box center [380, 260] width 68 height 26
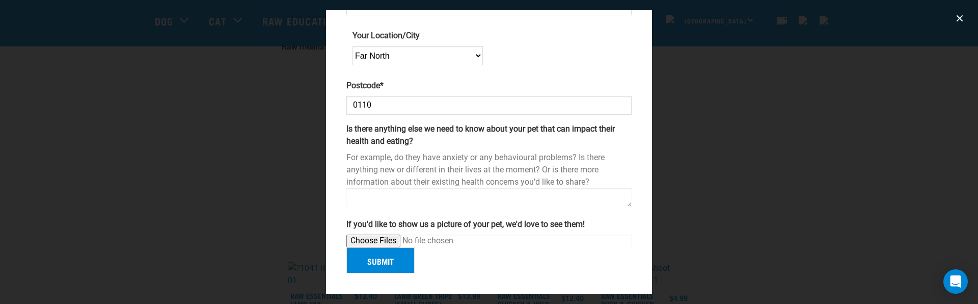
scroll to position [299, 0]
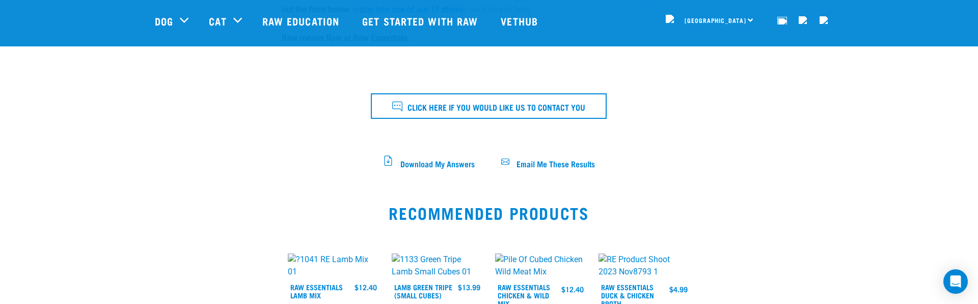
scroll to position [505, 0]
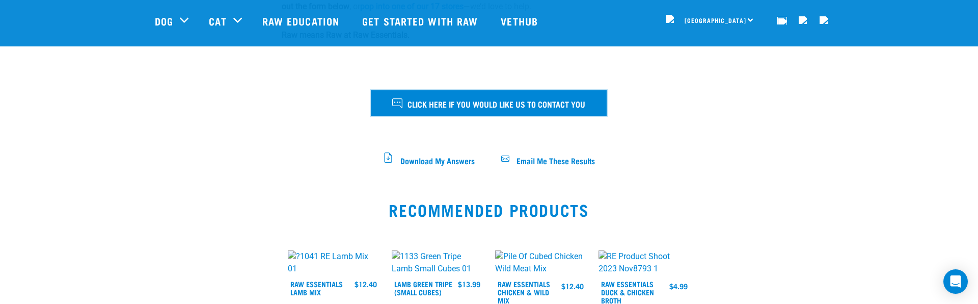
click at [449, 110] on button "Click here if you would like us to contact you" at bounding box center [489, 102] width 236 height 25
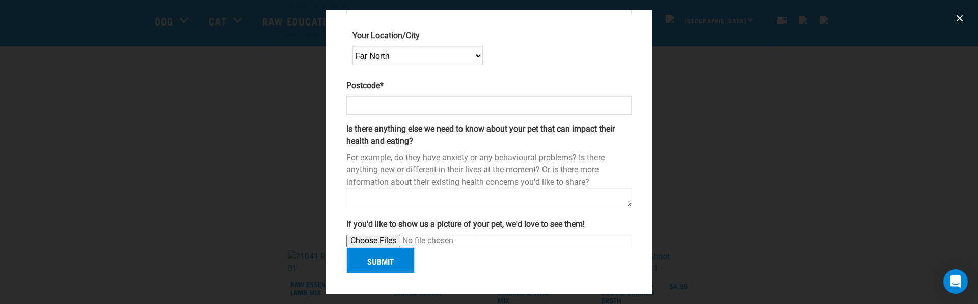
scroll to position [334, 0]
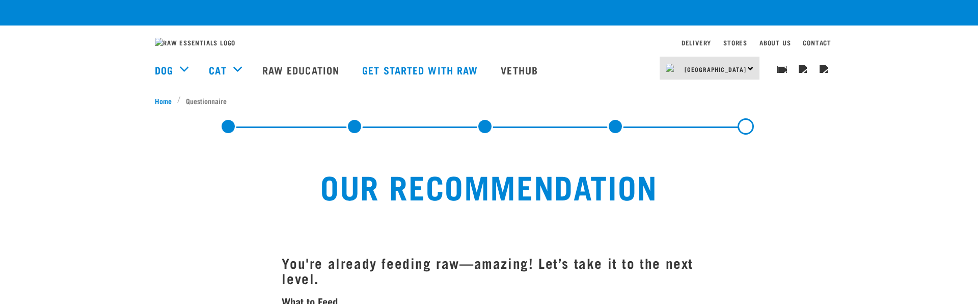
scroll to position [580, 0]
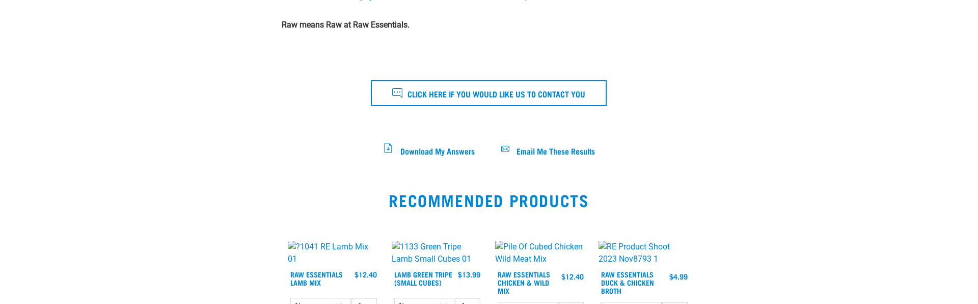
type input "[PERSON_NAME]"
type input "[EMAIL_ADDRESS][DOMAIN_NAME]"
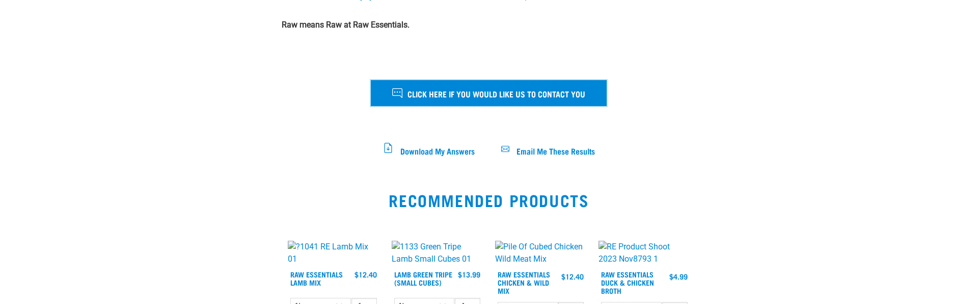
click at [384, 105] on button "Click here if you would like us to contact you" at bounding box center [489, 92] width 236 height 25
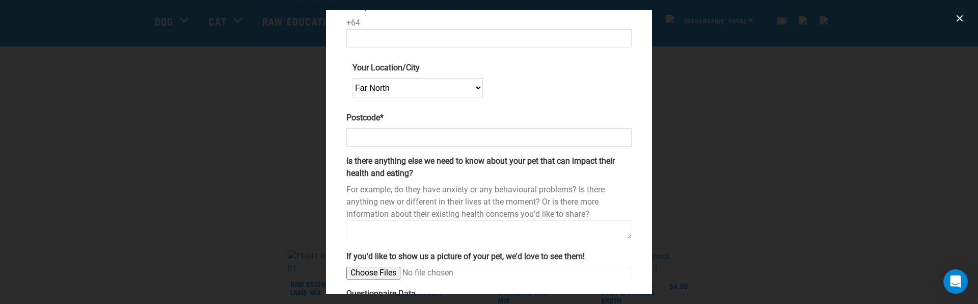
scroll to position [176, 0]
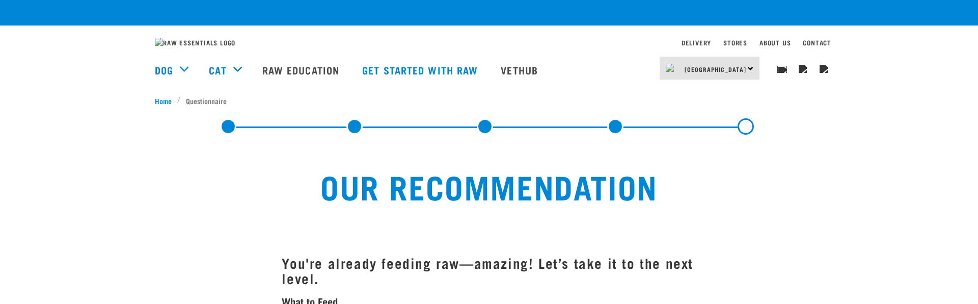
scroll to position [580, 0]
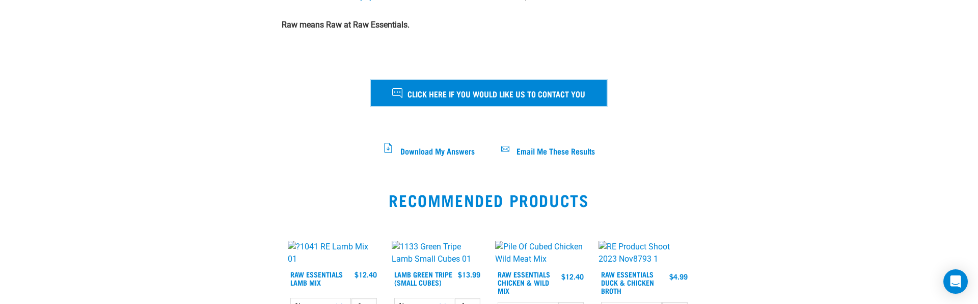
click at [438, 99] on span "Click here if you would like us to contact you" at bounding box center [496, 93] width 178 height 13
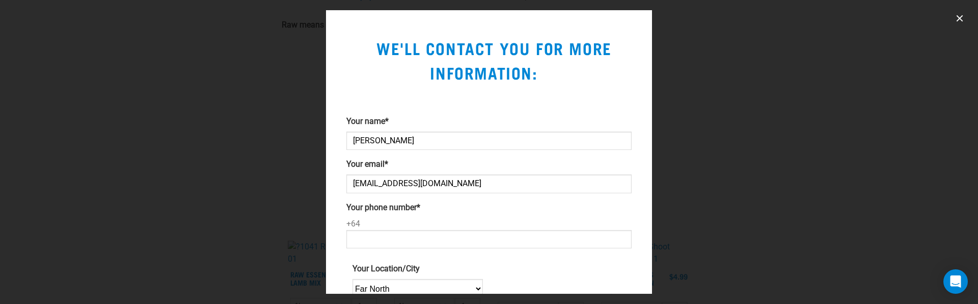
click at [298, 116] on div at bounding box center [489, 152] width 978 height 304
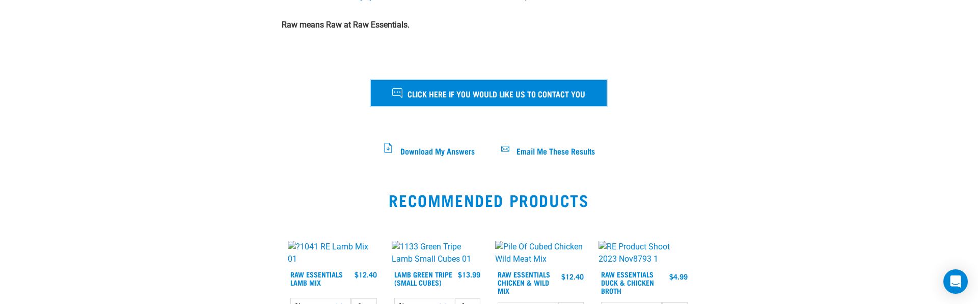
click at [407, 100] on span "Click here if you would like us to contact you" at bounding box center [496, 93] width 178 height 13
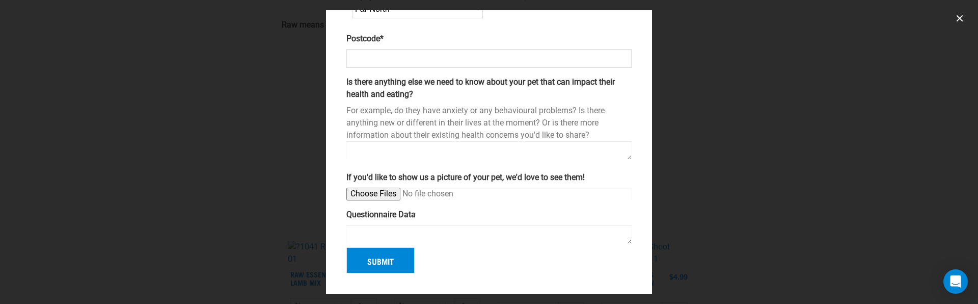
scroll to position [299, 0]
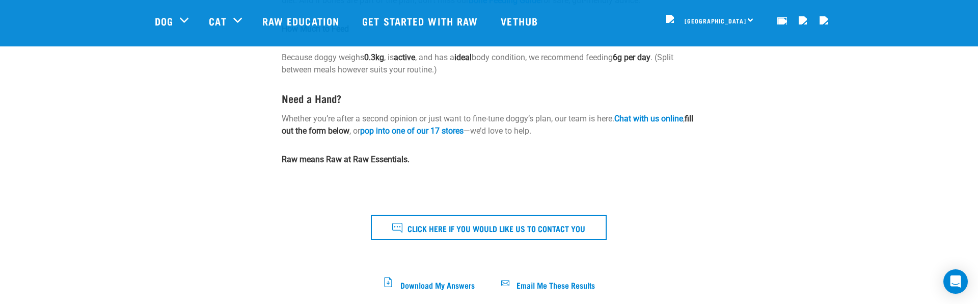
scroll to position [380, 0]
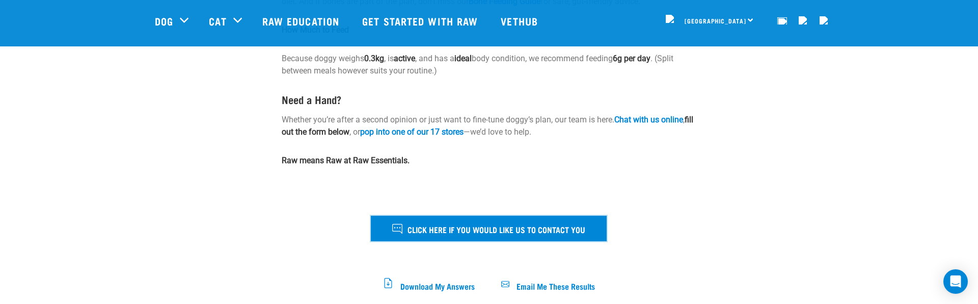
click at [425, 230] on span "Click here if you would like us to contact you" at bounding box center [496, 228] width 178 height 13
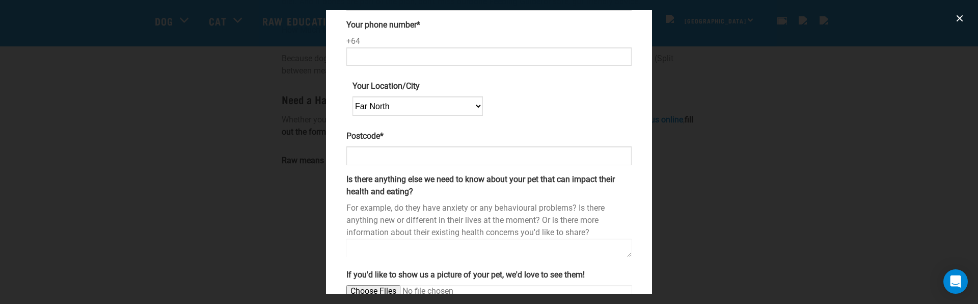
scroll to position [48, 0]
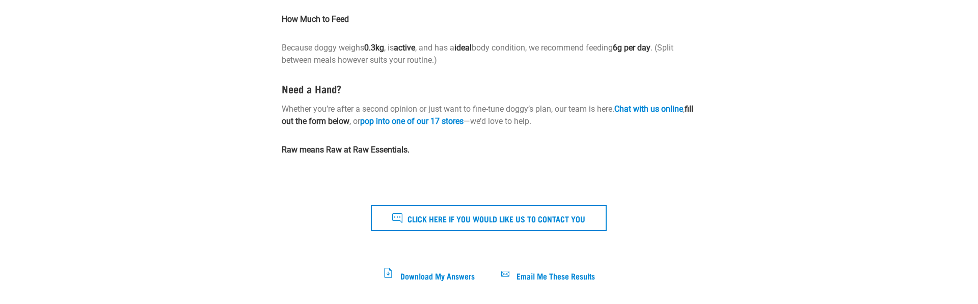
scroll to position [455, 0]
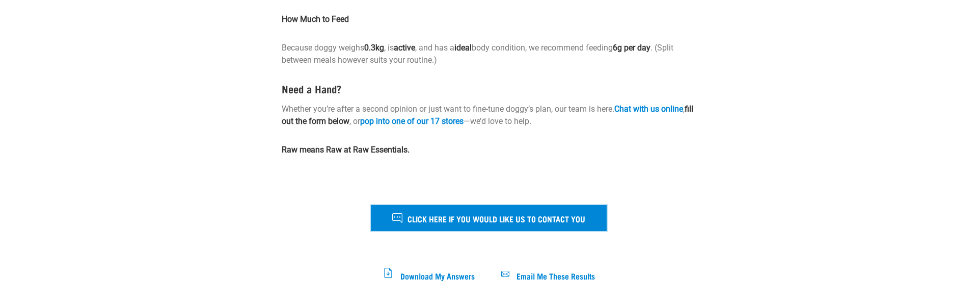
click at [481, 218] on button "Click here if you would like us to contact you" at bounding box center [489, 217] width 236 height 25
click at [459, 218] on button "Click here if you would like us to contact you" at bounding box center [489, 217] width 236 height 25
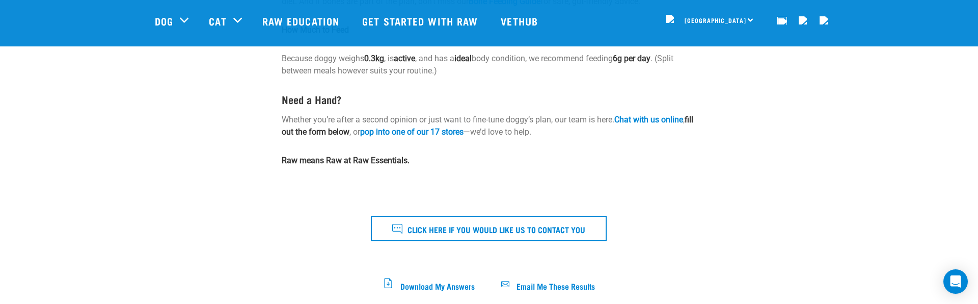
click at [449, 243] on div "Click here if you would like us to contact you" at bounding box center [489, 222] width 284 height 99
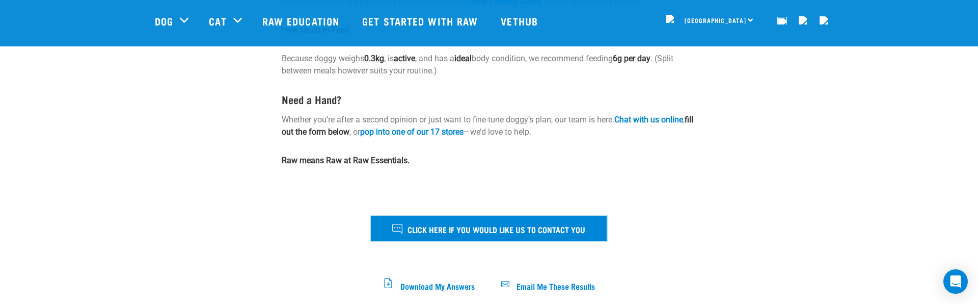
click at [435, 230] on span "Click here if you would like us to contact you" at bounding box center [496, 228] width 178 height 13
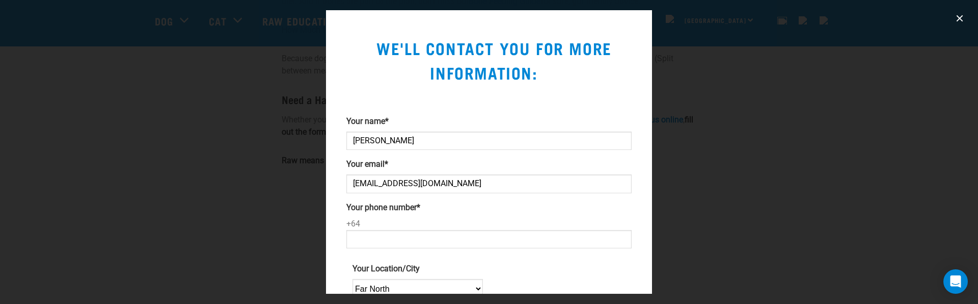
scroll to position [363, 0]
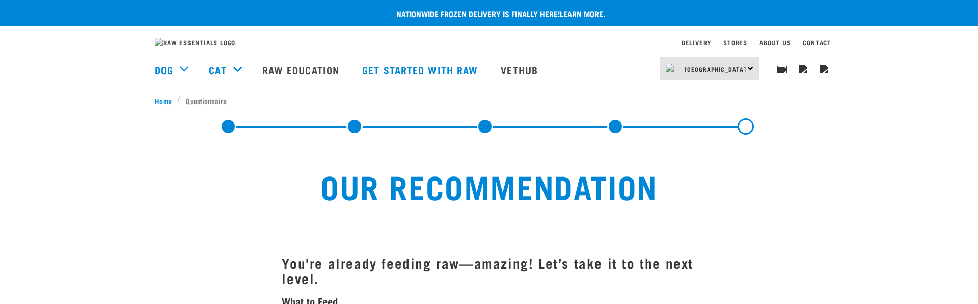
scroll to position [455, 0]
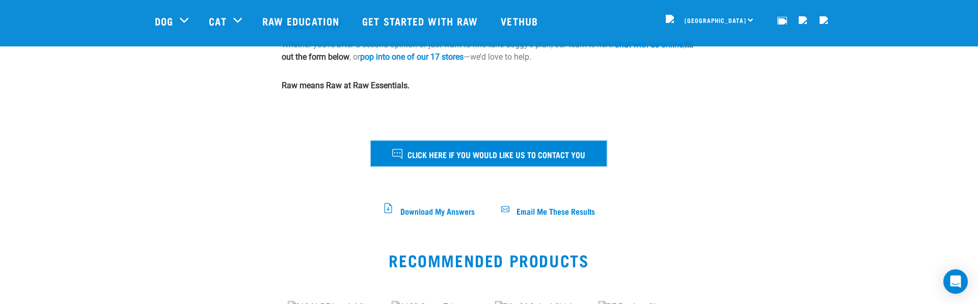
click at [405, 145] on button "Click here if you would like us to contact you" at bounding box center [489, 153] width 236 height 25
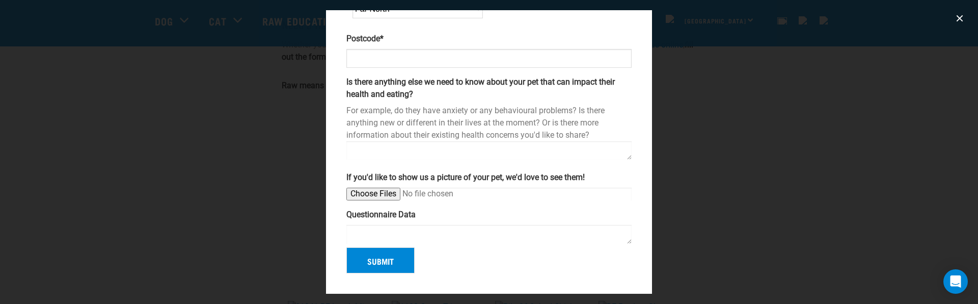
scroll to position [363, 0]
click at [429, 225] on textarea "Questionnaire Data" at bounding box center [488, 234] width 285 height 19
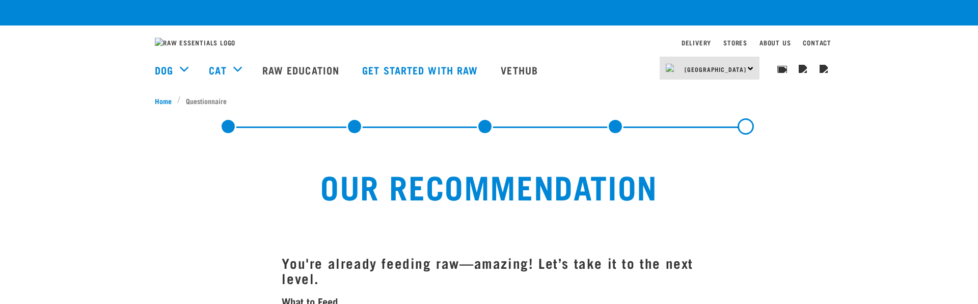
scroll to position [530, 0]
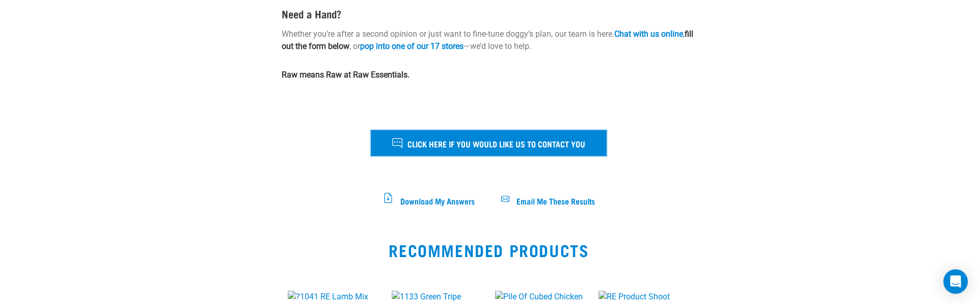
click at [371, 155] on button "Click here if you would like us to contact you" at bounding box center [489, 142] width 236 height 25
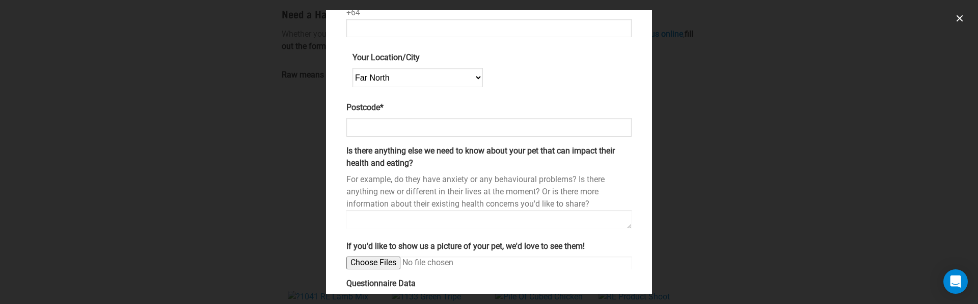
scroll to position [363, 0]
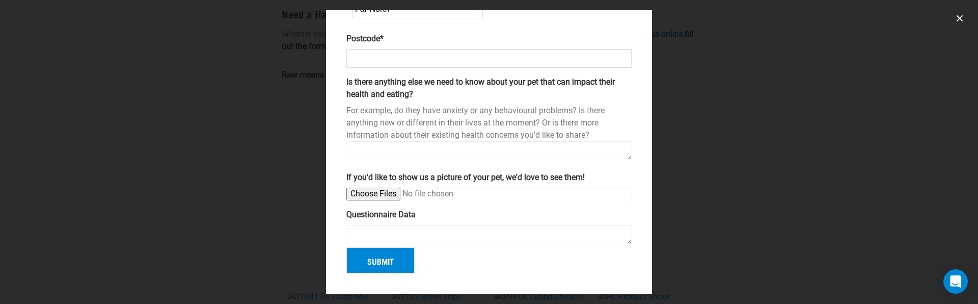
click at [429, 225] on textarea "Questionnaire Data" at bounding box center [488, 234] width 285 height 19
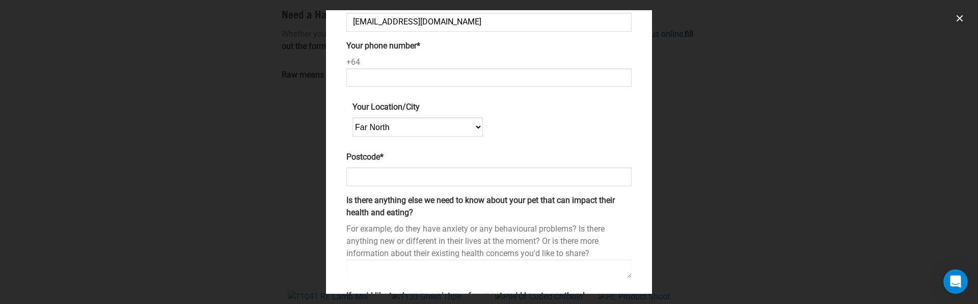
scroll to position [0, 0]
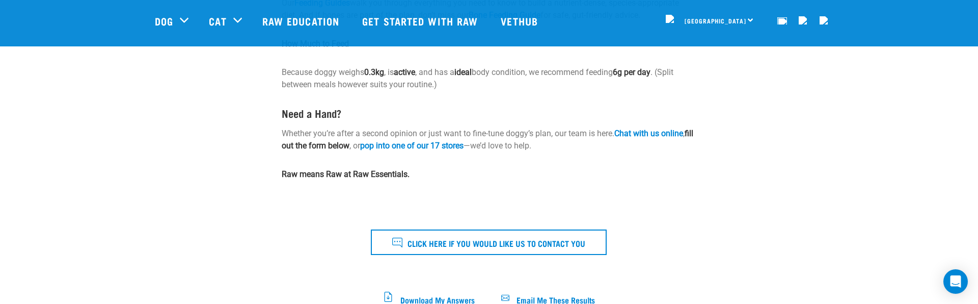
scroll to position [368, 0]
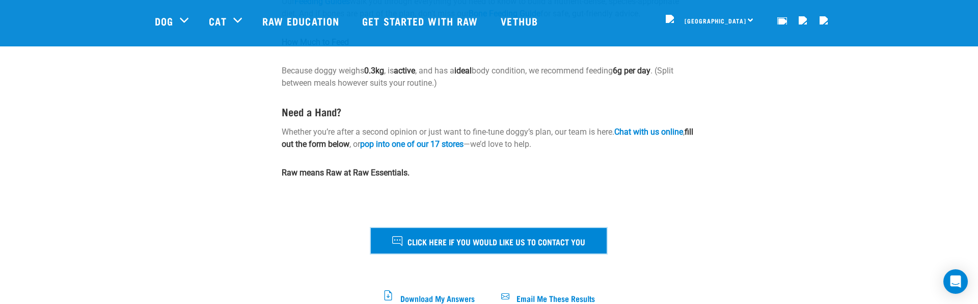
click at [392, 238] on icon at bounding box center [397, 241] width 10 height 10
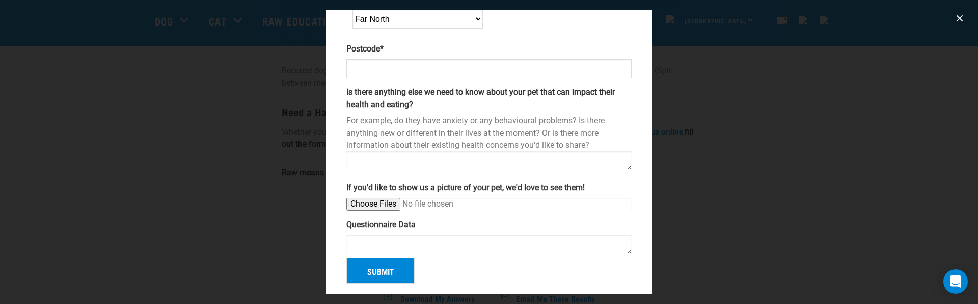
scroll to position [363, 0]
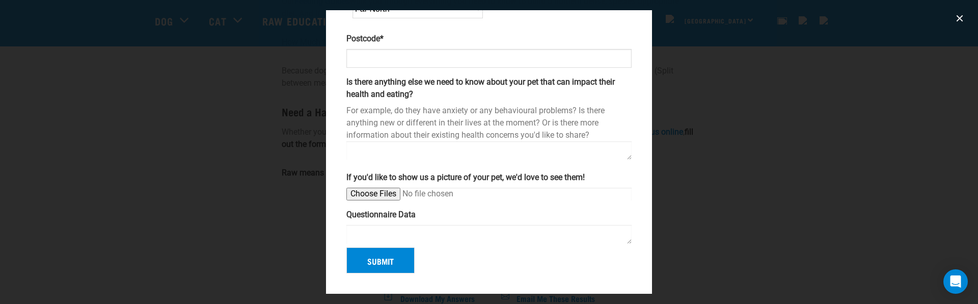
click at [381, 225] on textarea "Questionnaire Data" at bounding box center [488, 234] width 285 height 19
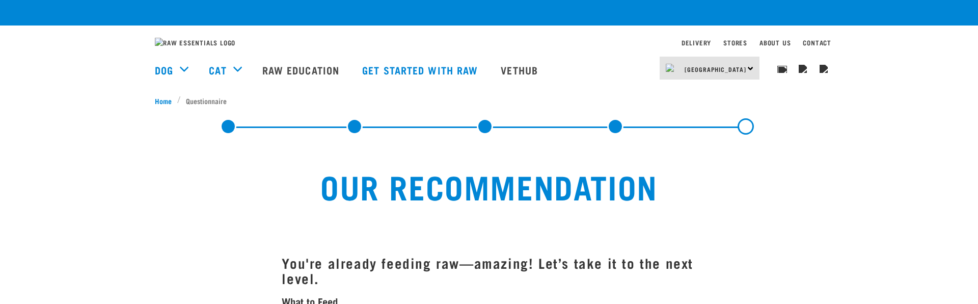
scroll to position [442, 0]
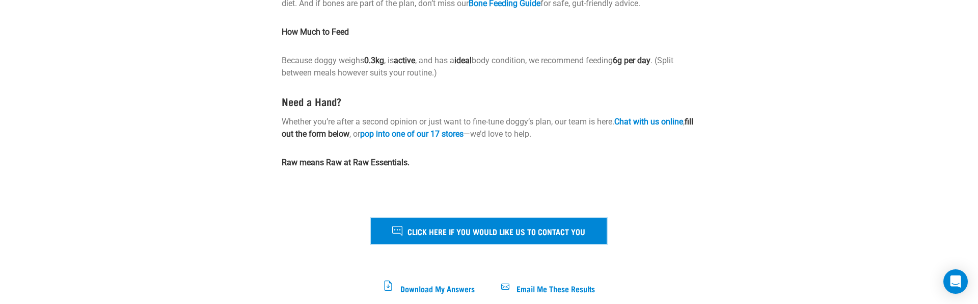
click at [488, 237] on span "Click here if you would like us to contact you" at bounding box center [496, 230] width 178 height 13
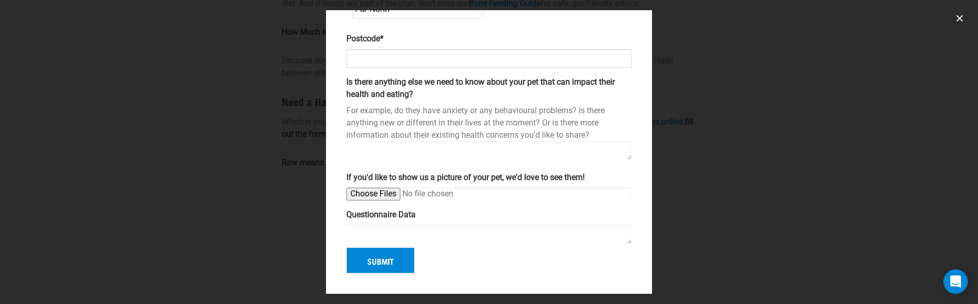
scroll to position [359, 0]
click at [456, 225] on textarea "Questionnaire Data" at bounding box center [488, 234] width 285 height 19
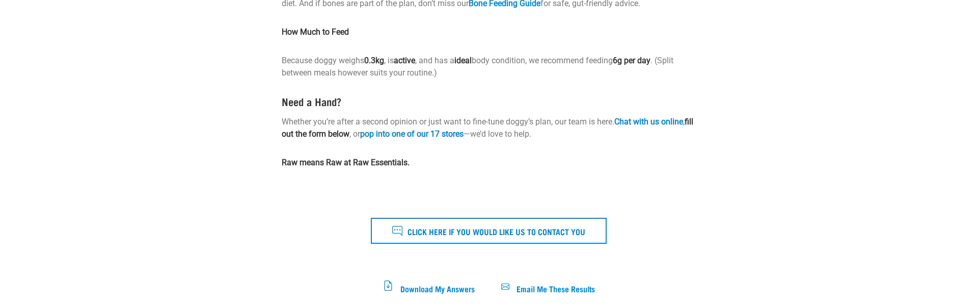
scroll to position [442, 0]
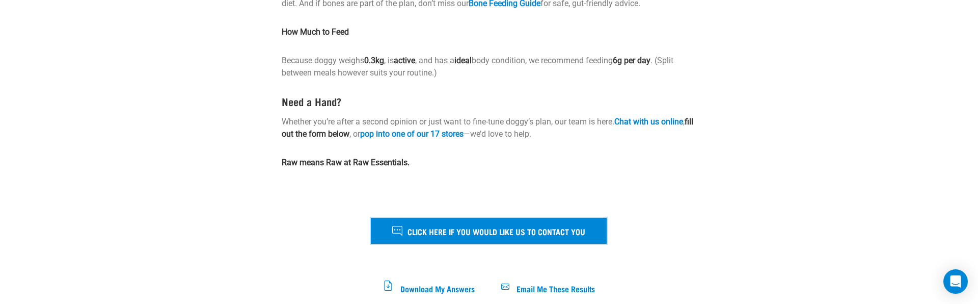
click at [508, 237] on span "Click here if you would like us to contact you" at bounding box center [496, 230] width 178 height 13
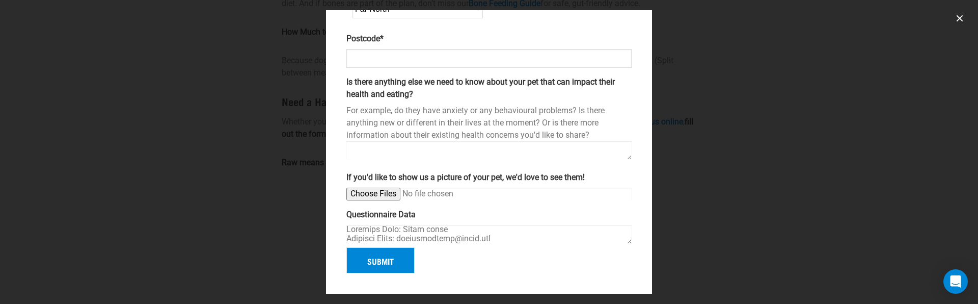
scroll to position [363, 0]
click at [543, 225] on textarea "Questionnaire Data" at bounding box center [488, 234] width 285 height 19
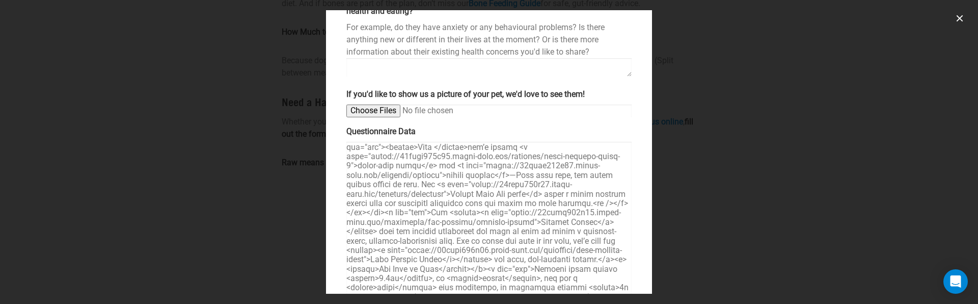
drag, startPoint x: 626, startPoint y: 225, endPoint x: 712, endPoint y: 474, distance: 263.6
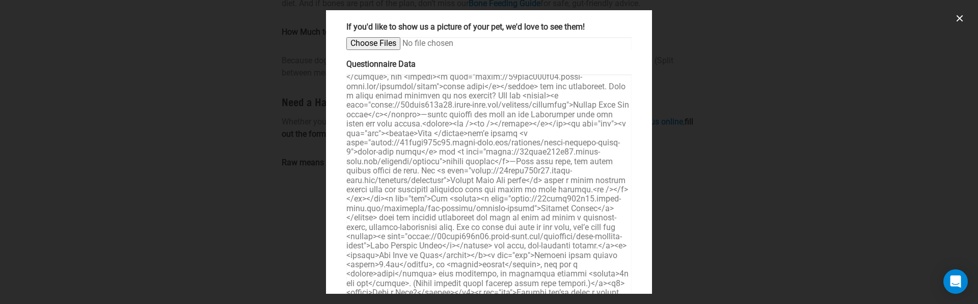
scroll to position [611, 0]
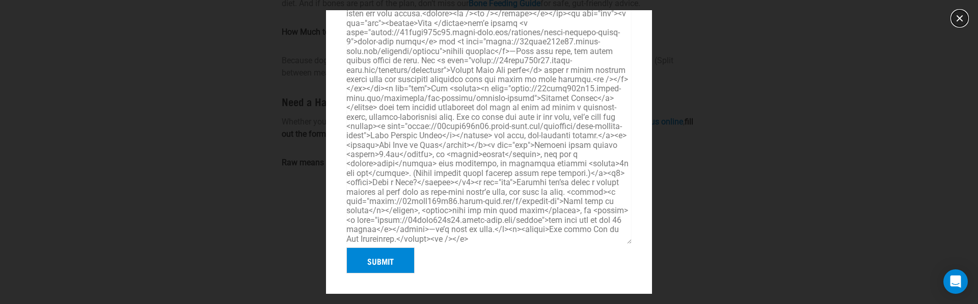
click at [960, 16] on button "close" at bounding box center [959, 18] width 16 height 16
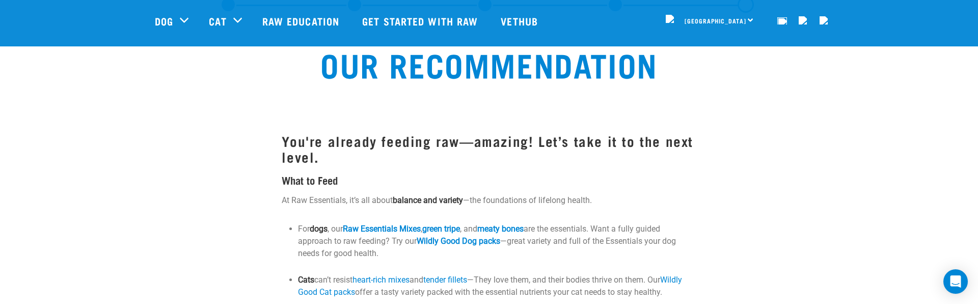
scroll to position [46, 0]
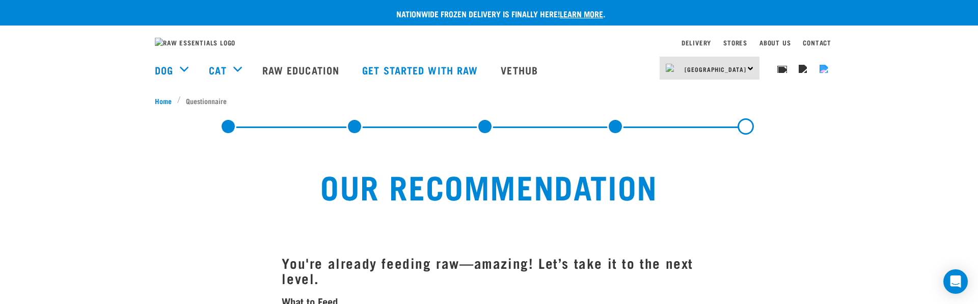
click at [828, 73] on img "dropdown navigation" at bounding box center [823, 69] width 8 height 8
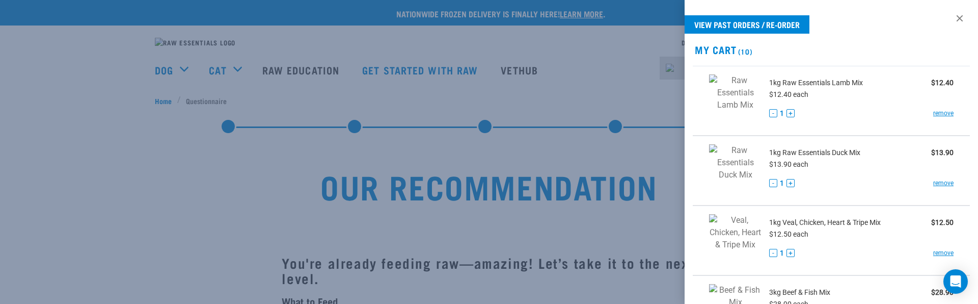
scroll to position [604, 0]
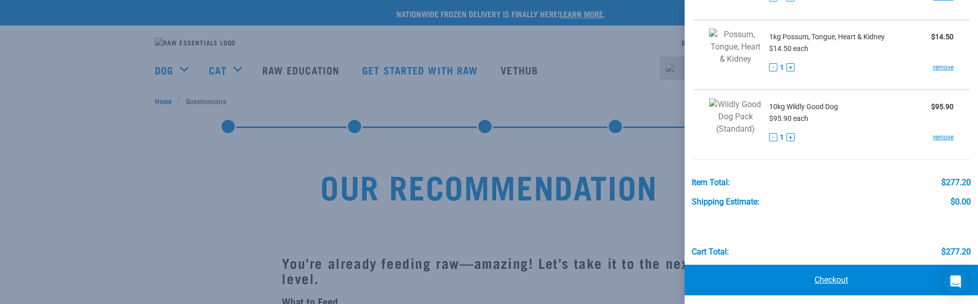
click at [835, 270] on link "Checkout" at bounding box center [830, 279] width 293 height 31
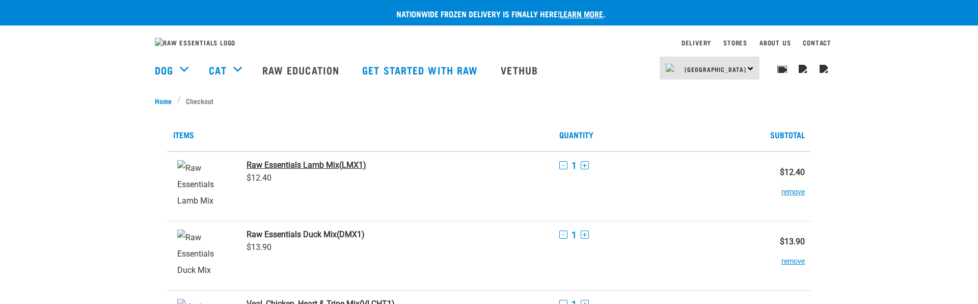
click at [329, 170] on strong "Raw Essentials Lamb Mix" at bounding box center [292, 165] width 93 height 10
